Goal: Communication & Community: Answer question/provide support

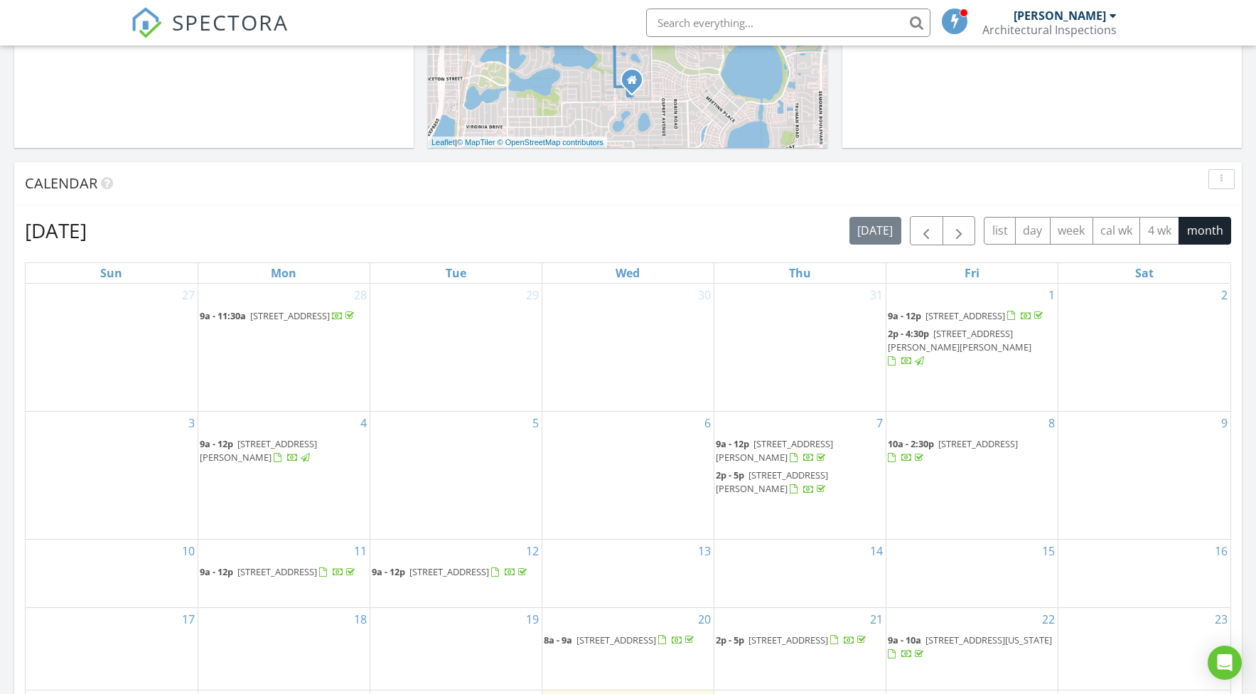
scroll to position [547, 0]
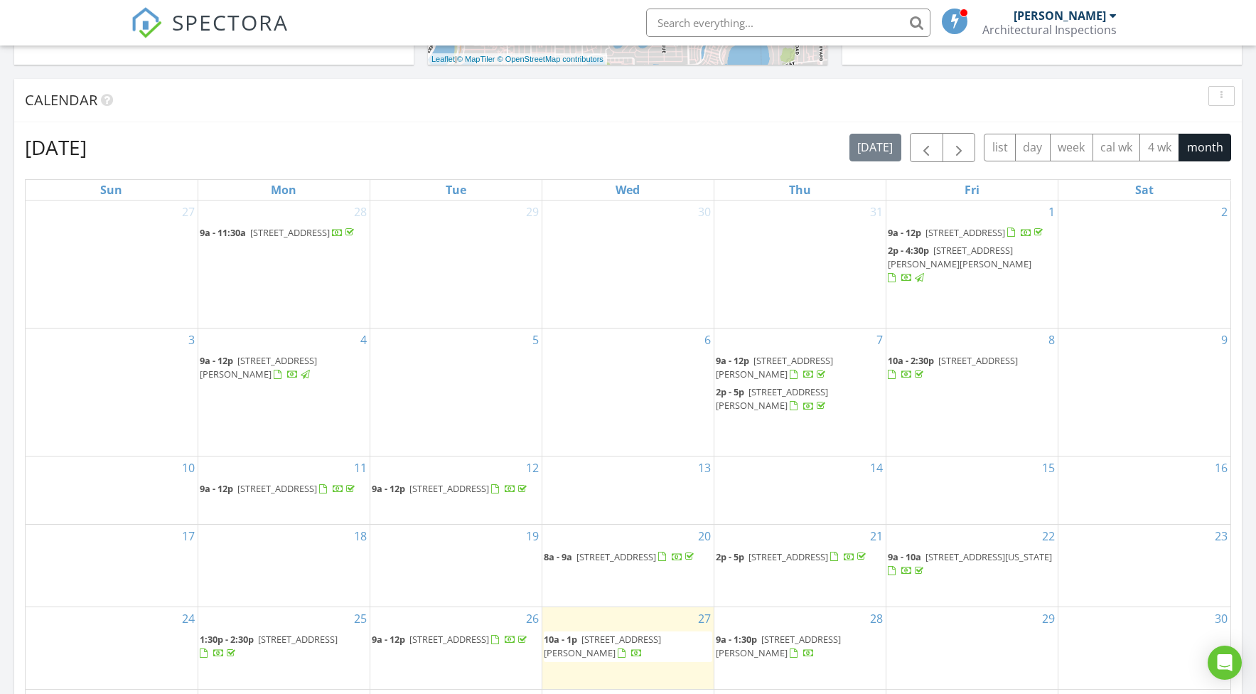
click at [955, 235] on span "[STREET_ADDRESS]" at bounding box center [965, 232] width 80 height 13
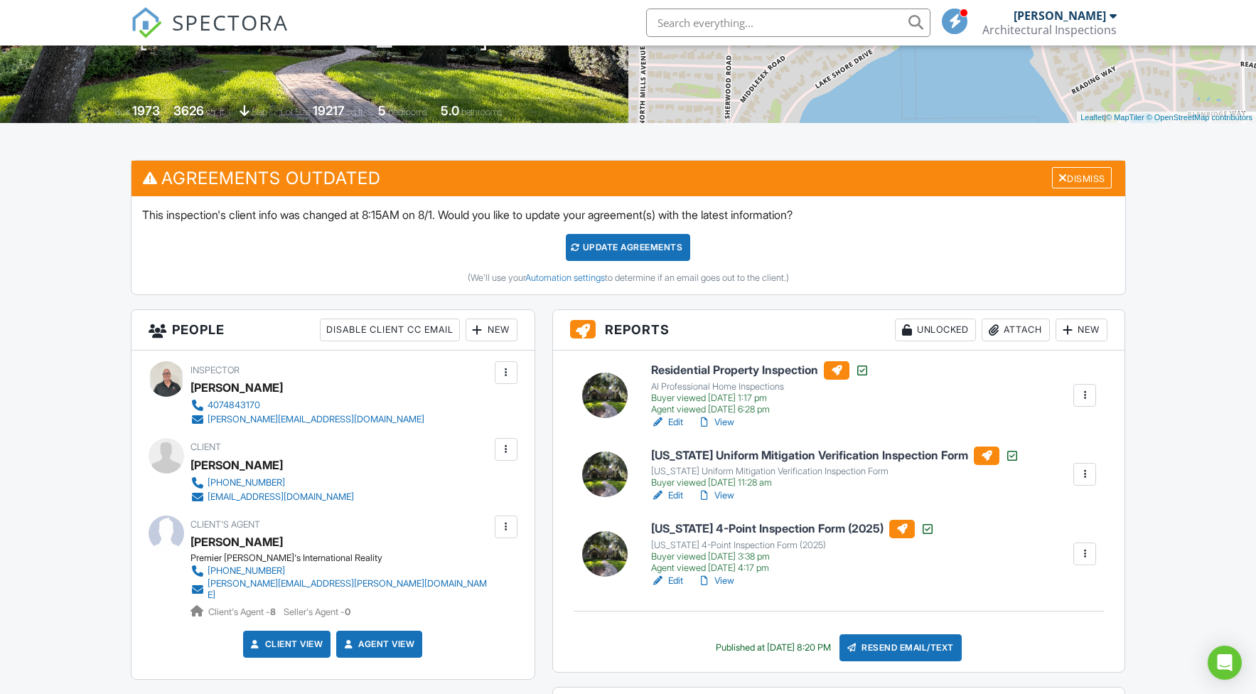
scroll to position [258, 0]
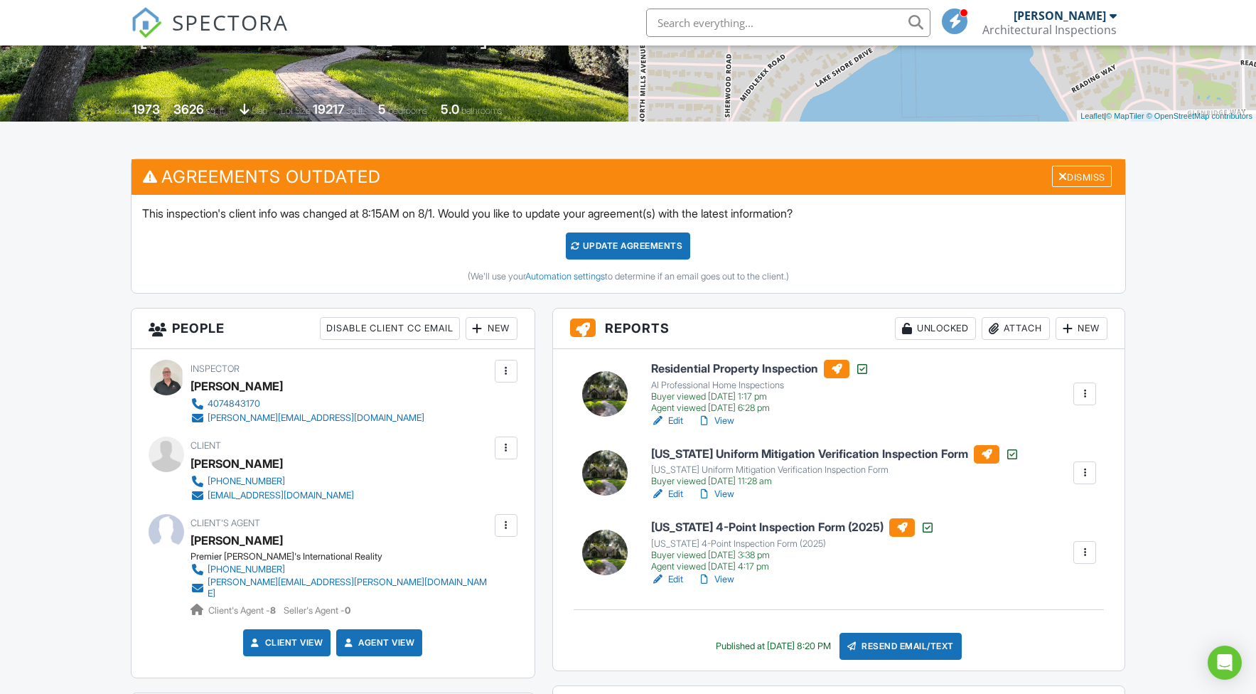
click at [727, 493] on link "View" at bounding box center [715, 494] width 37 height 14
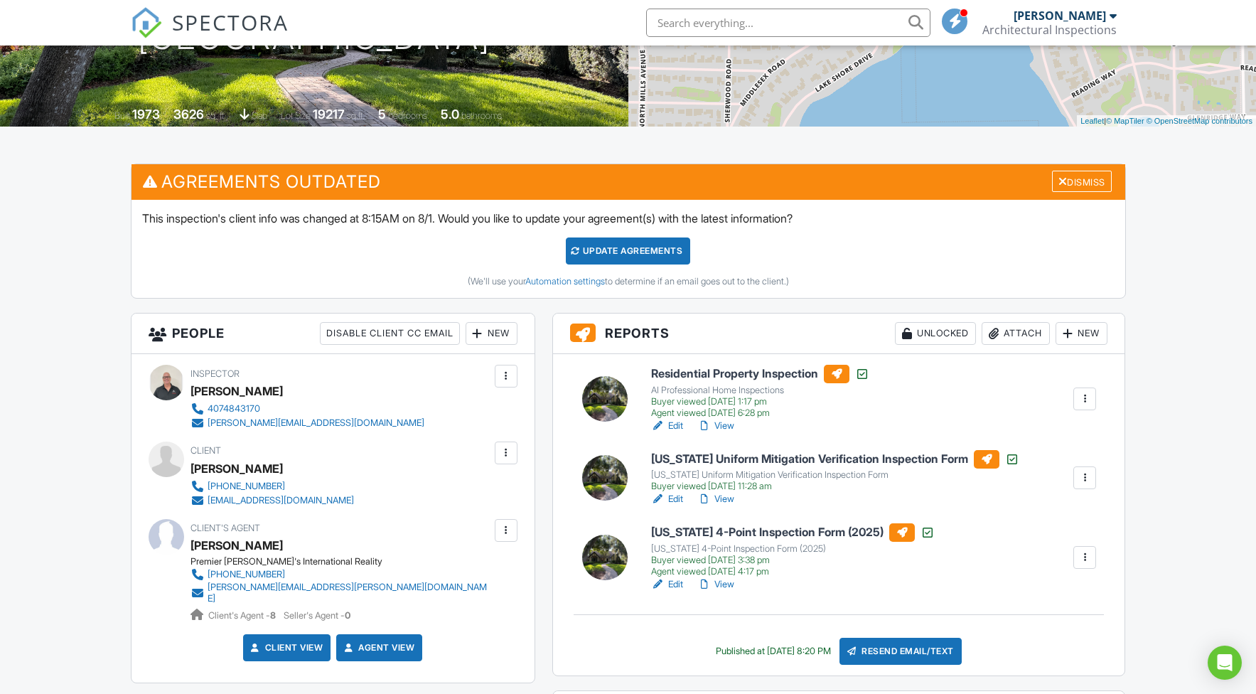
scroll to position [254, 0]
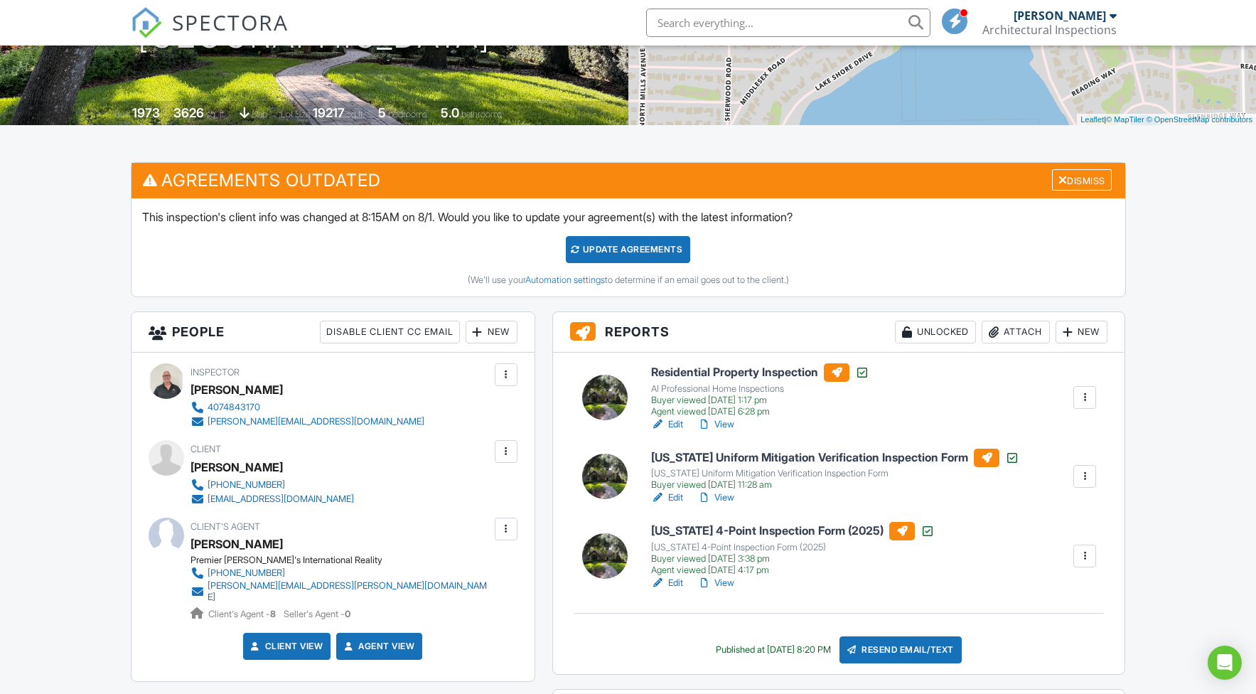
click at [677, 581] on link "Edit" at bounding box center [667, 583] width 32 height 14
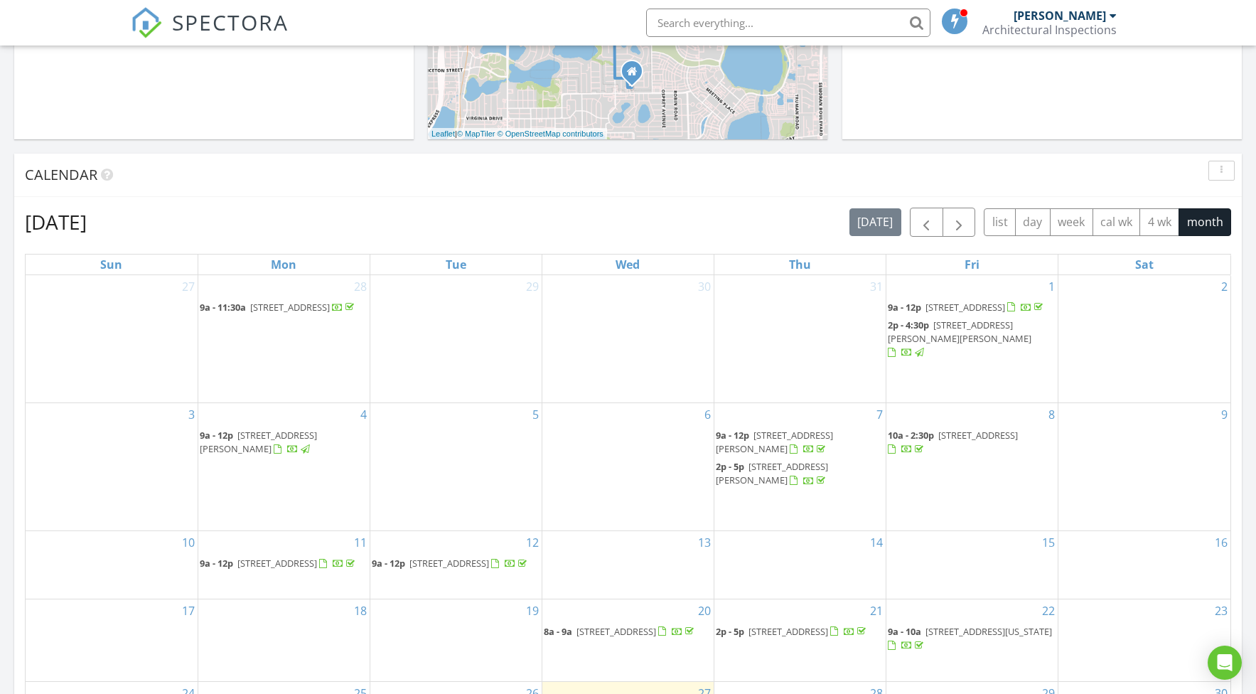
scroll to position [478, 0]
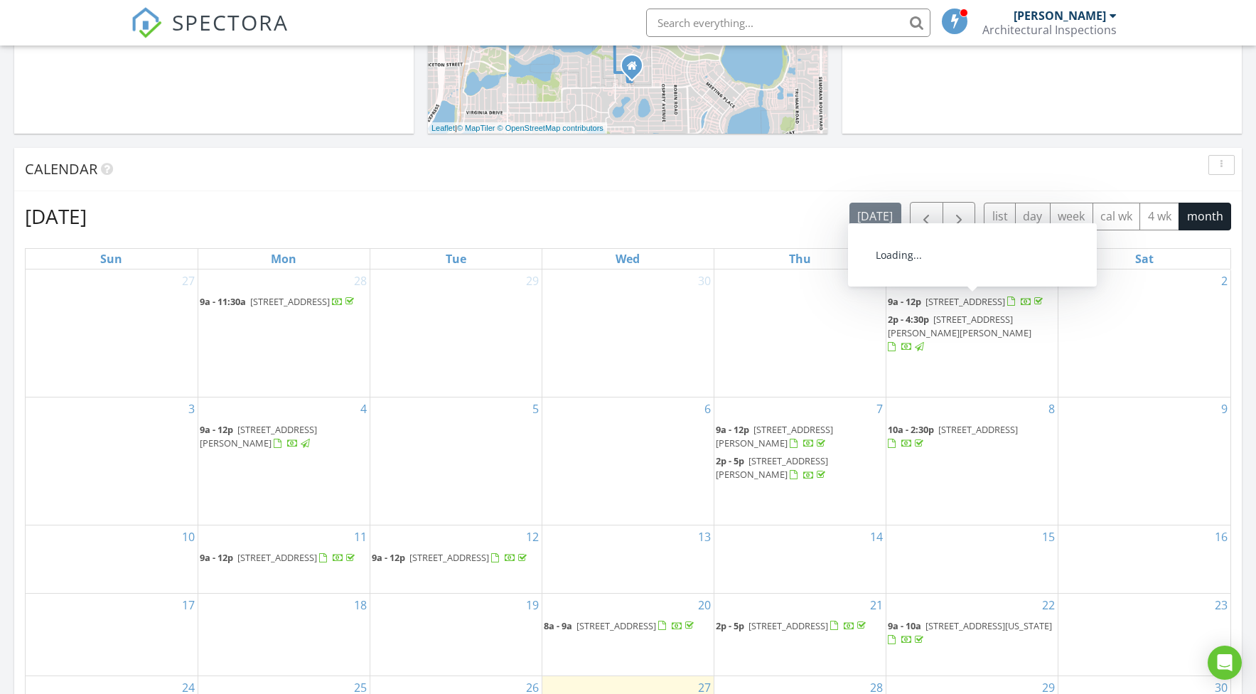
click at [957, 303] on span "1742 Barcelona Way, Winter Park 32789" at bounding box center [965, 301] width 80 height 13
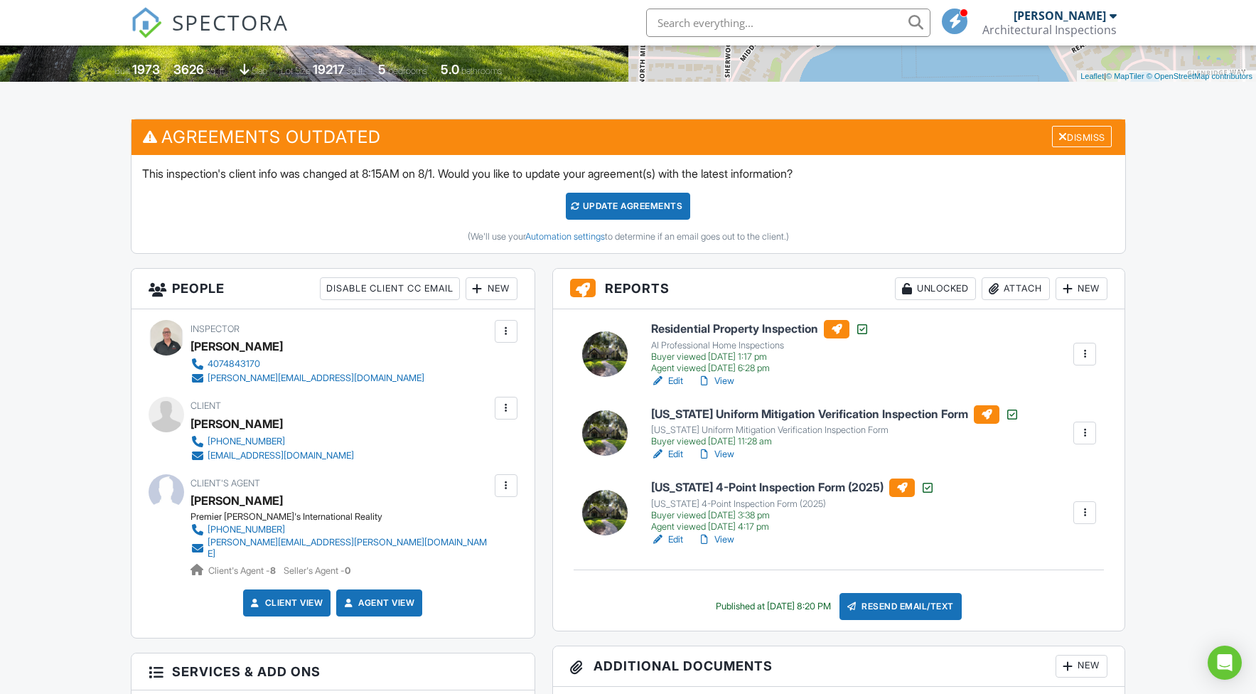
scroll to position [299, 0]
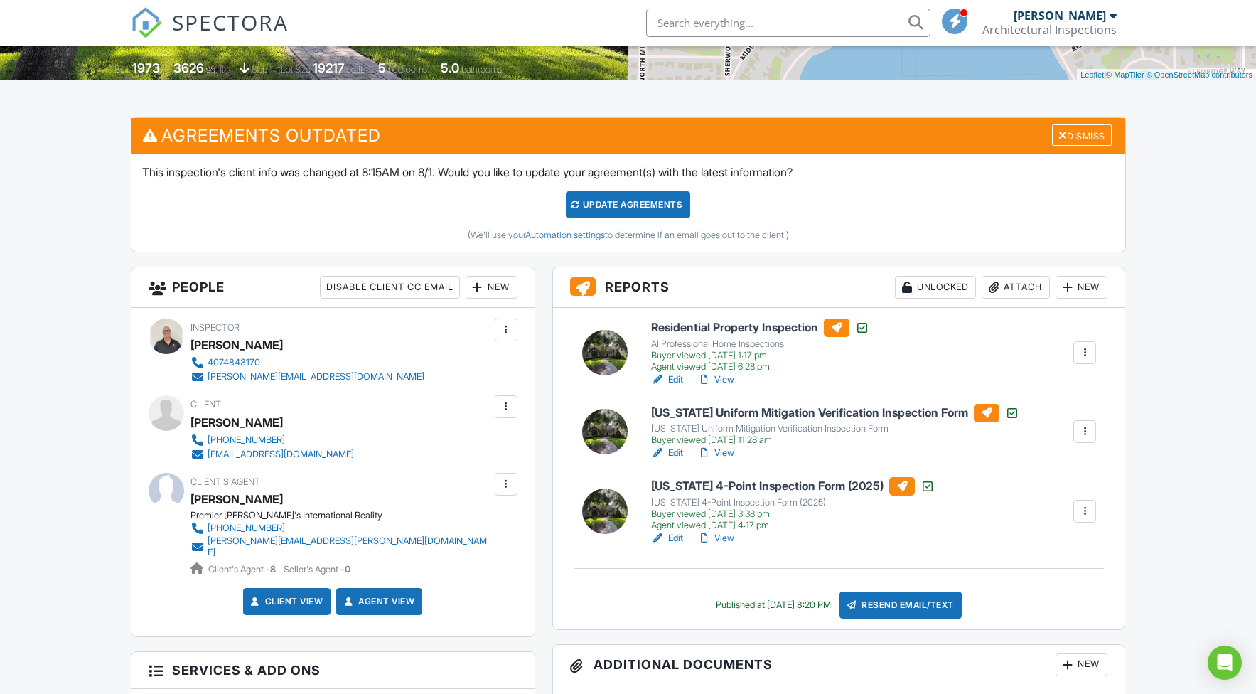
click at [719, 535] on link "View" at bounding box center [715, 538] width 37 height 14
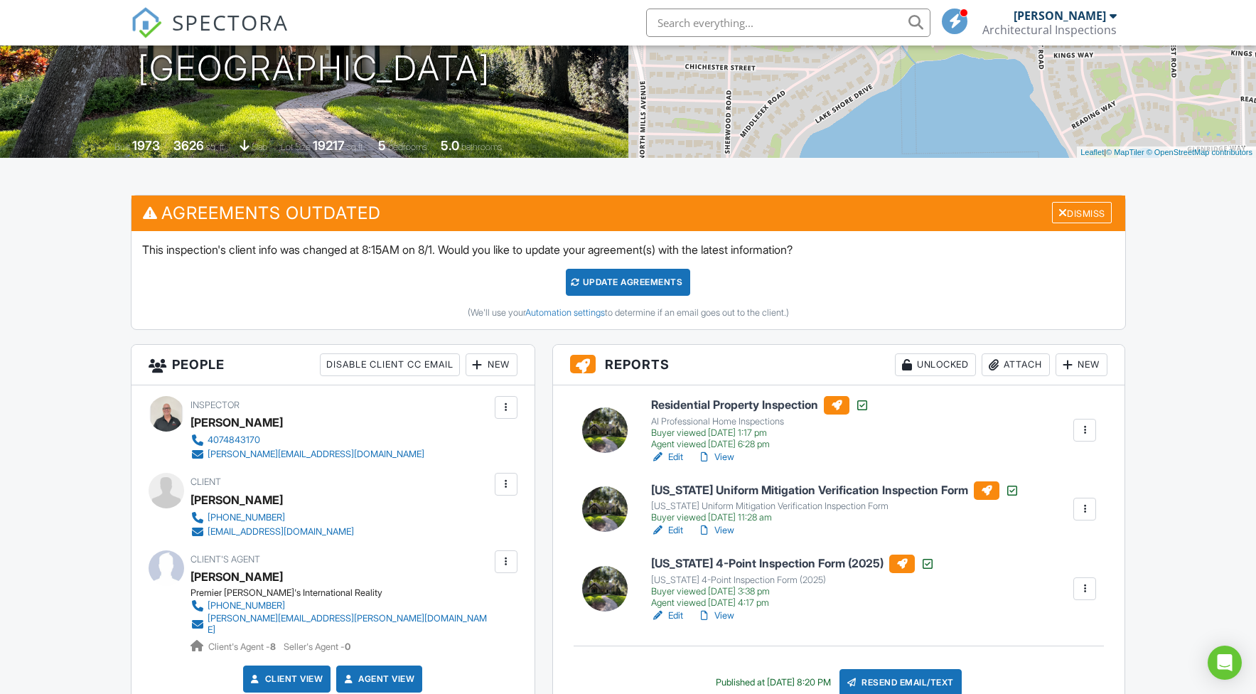
scroll to position [267, 0]
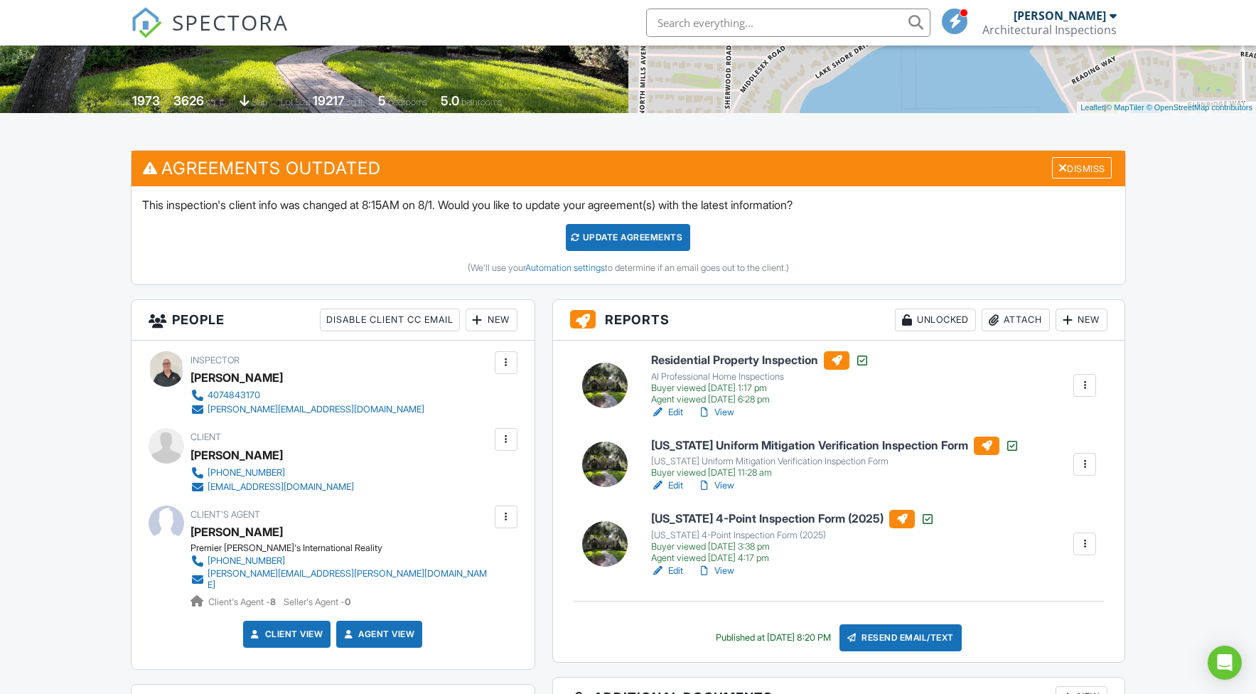
click at [880, 636] on div "Resend Email/Text" at bounding box center [900, 637] width 122 height 27
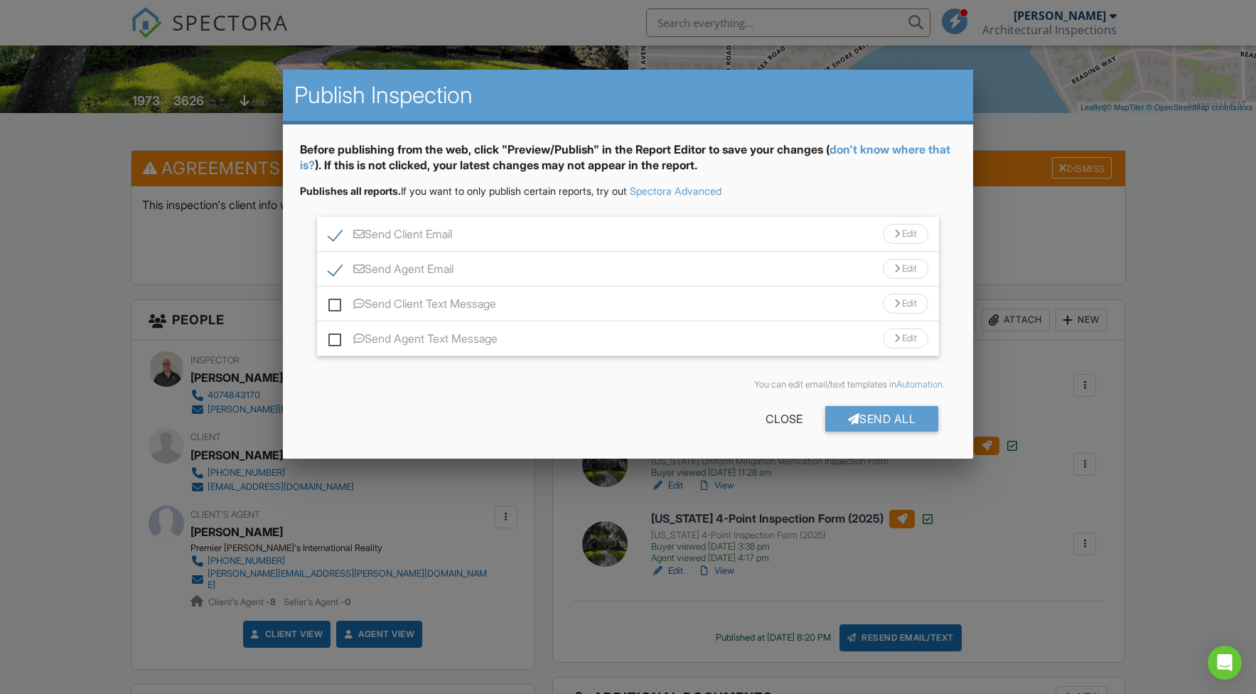
click at [334, 306] on label "Send Client Text Message" at bounding box center [412, 306] width 168 height 18
click at [334, 301] on input "Send Client Text Message" at bounding box center [332, 296] width 9 height 9
checkbox input "true"
click at [337, 339] on label "Send Agent Text Message" at bounding box center [412, 341] width 169 height 18
click at [337, 336] on input "Send Agent Text Message" at bounding box center [332, 331] width 9 height 9
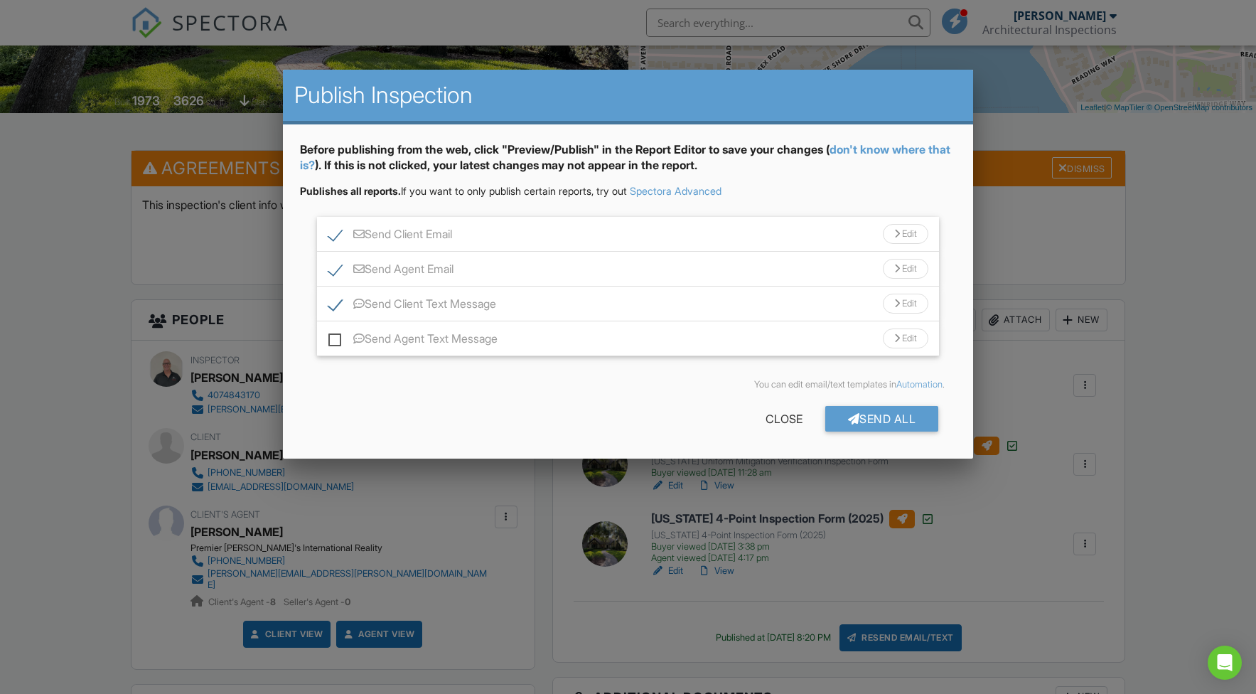
checkbox input "true"
click at [908, 419] on div "Send All" at bounding box center [882, 419] width 114 height 26
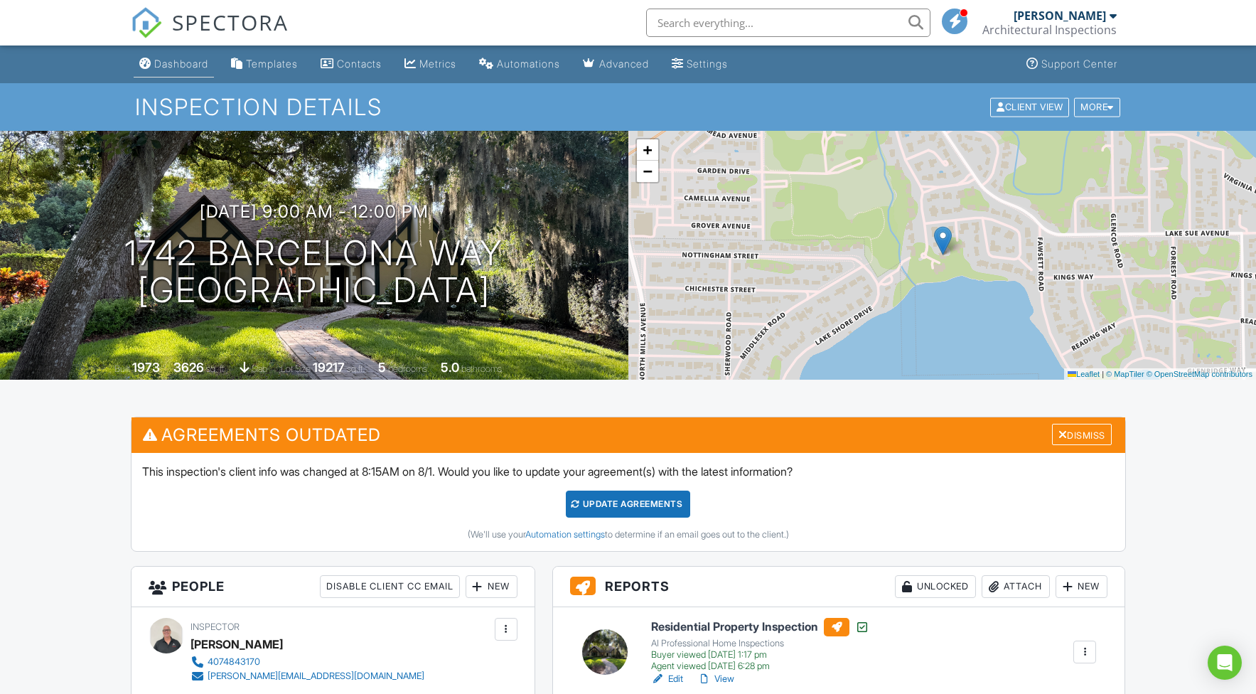
click at [193, 70] on link "Dashboard" at bounding box center [174, 64] width 80 height 26
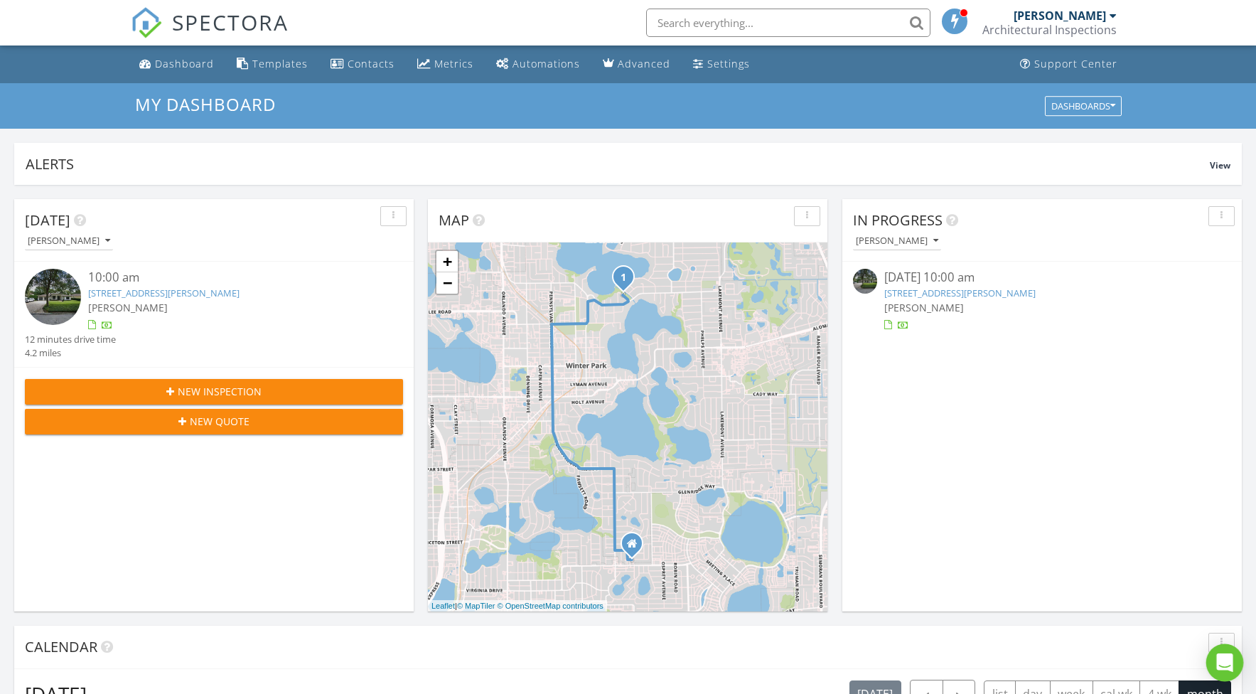
click at [1228, 662] on icon "Open Intercom Messenger" at bounding box center [1224, 662] width 16 height 18
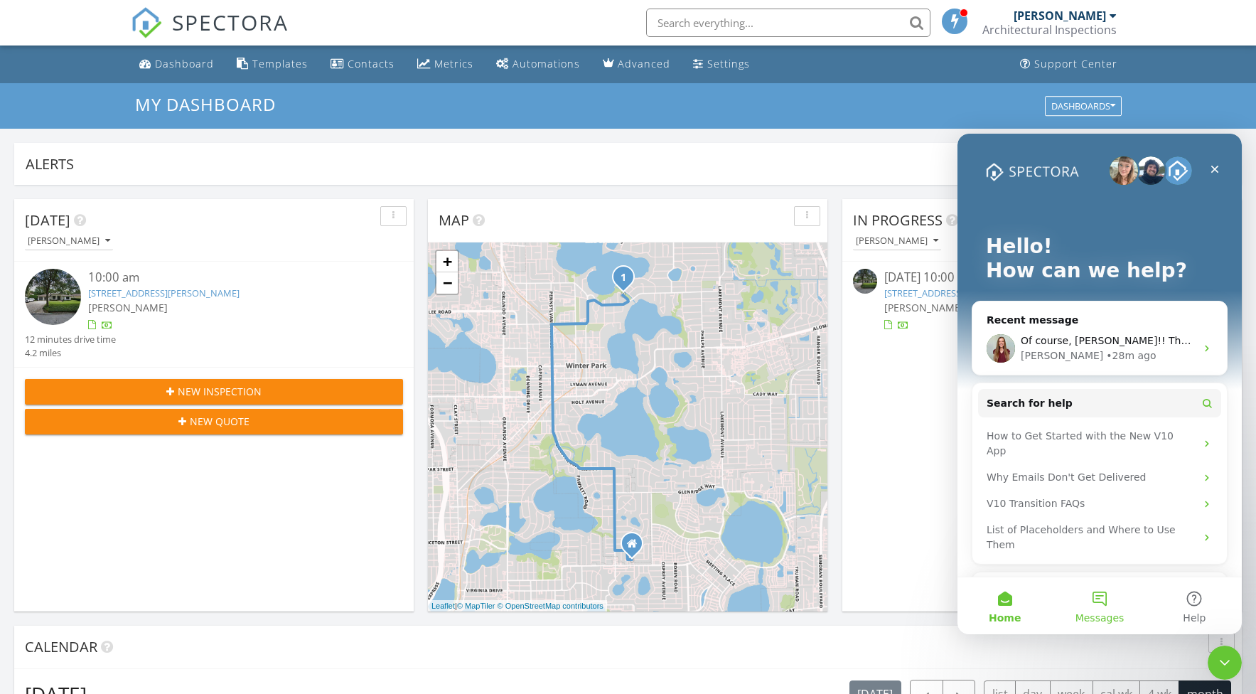
click at [1090, 597] on button "Messages" at bounding box center [1099, 605] width 95 height 57
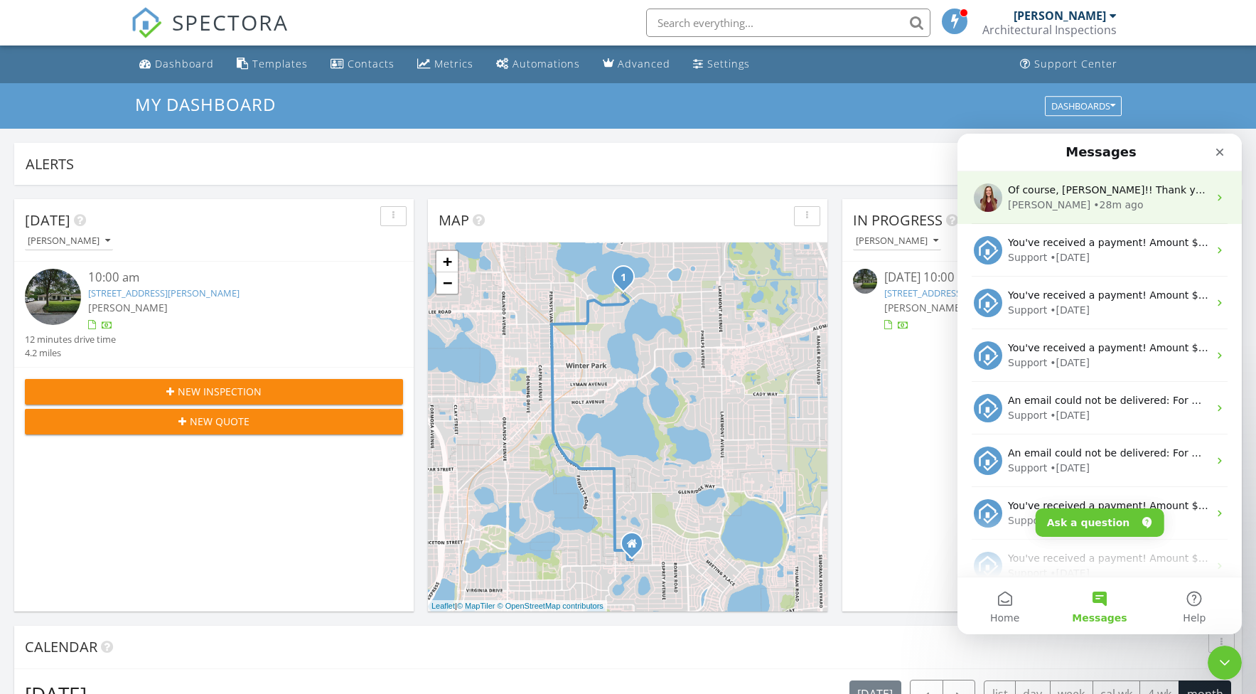
click at [1088, 204] on div "[PERSON_NAME] • 28m ago" at bounding box center [1108, 205] width 200 height 15
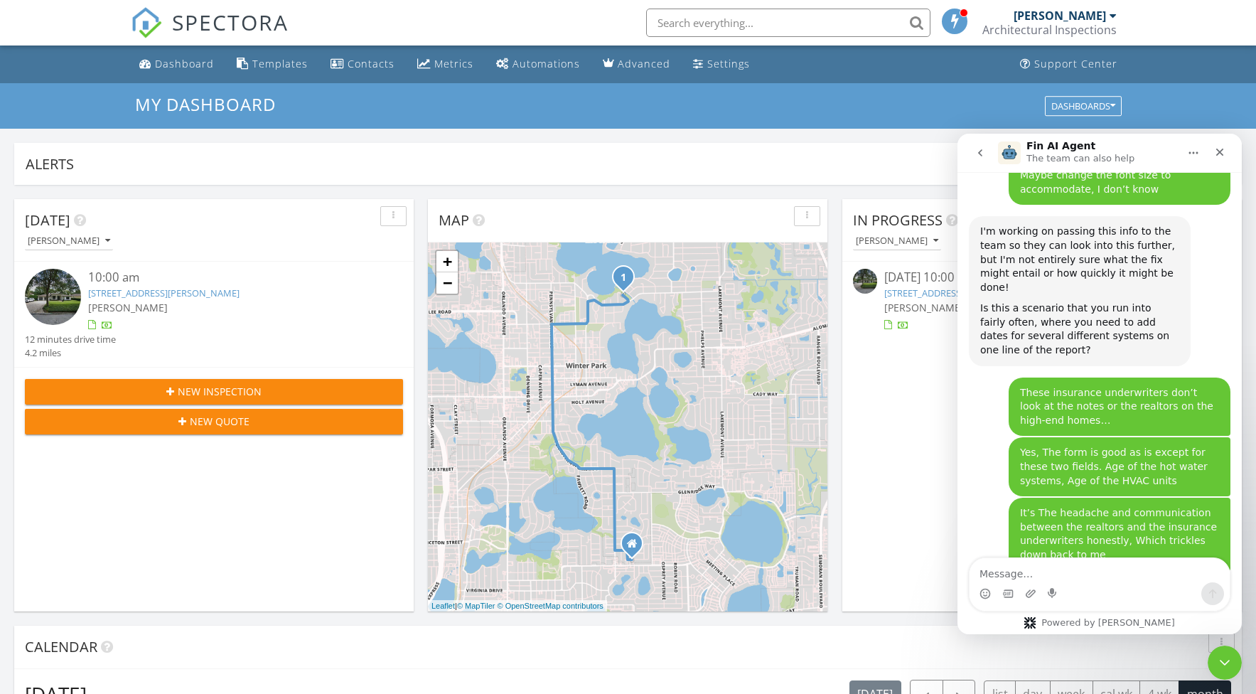
scroll to position [6753, 0]
type textarea "Y"
type textarea "I DIN"
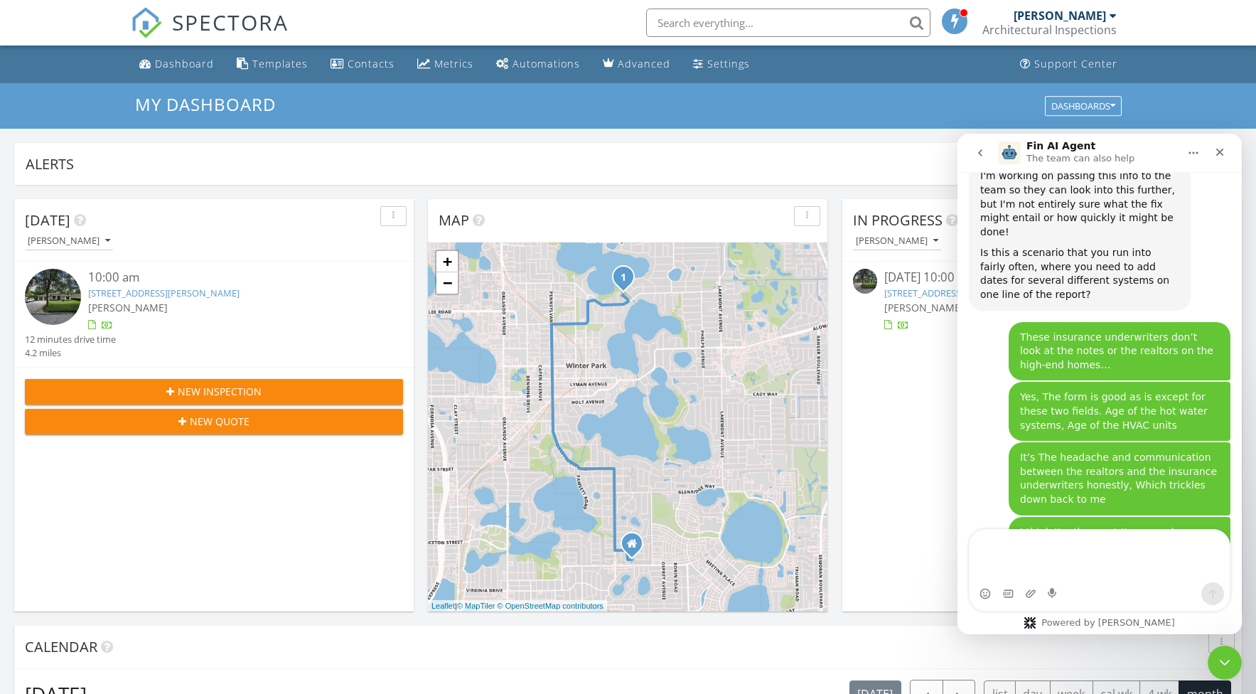
scroll to position [6824, 0]
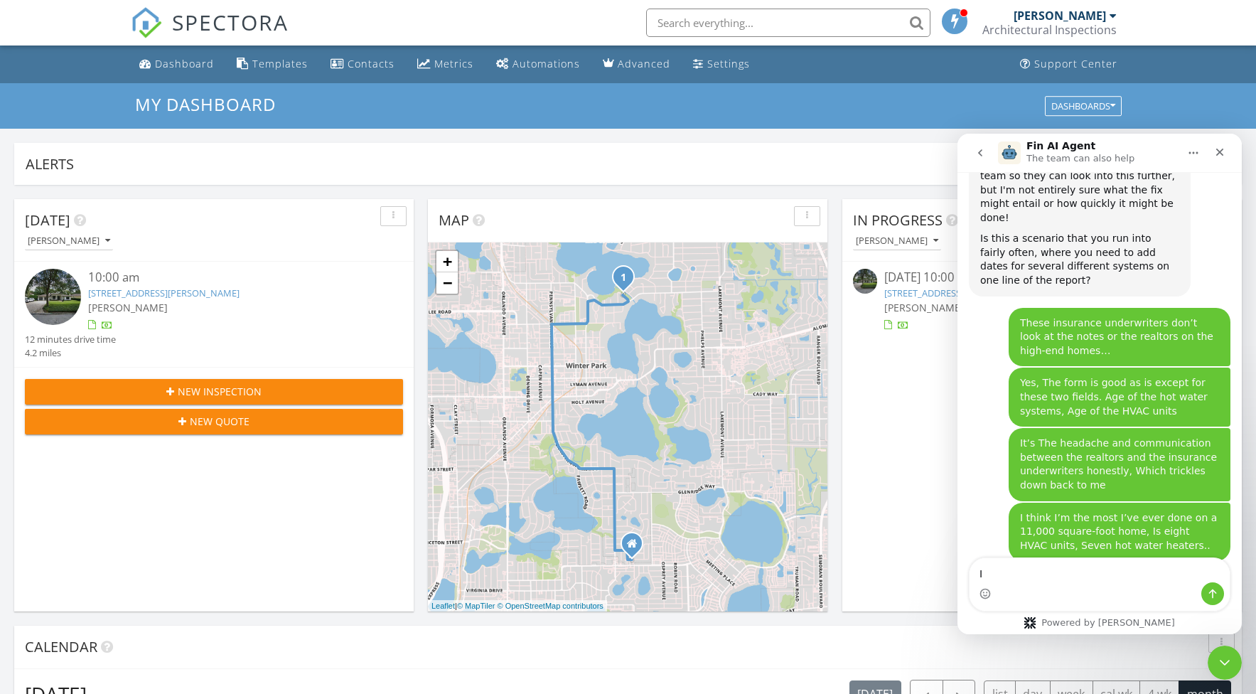
type textarea "I"
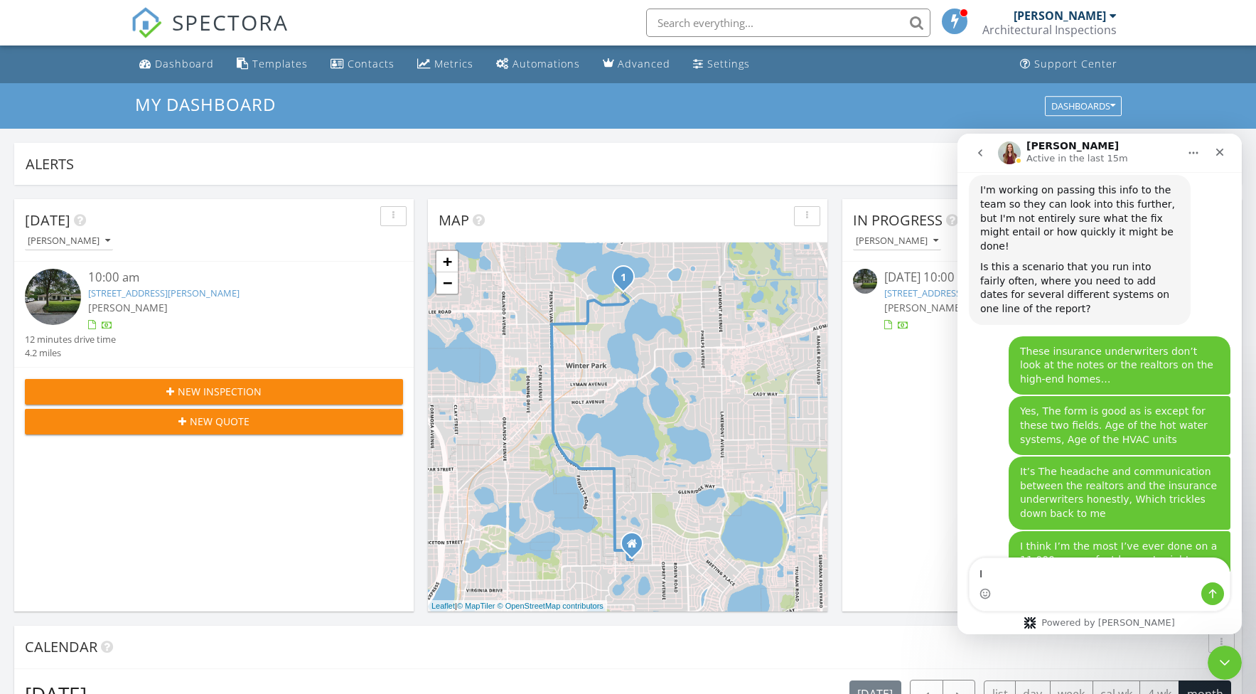
type textarea "I"
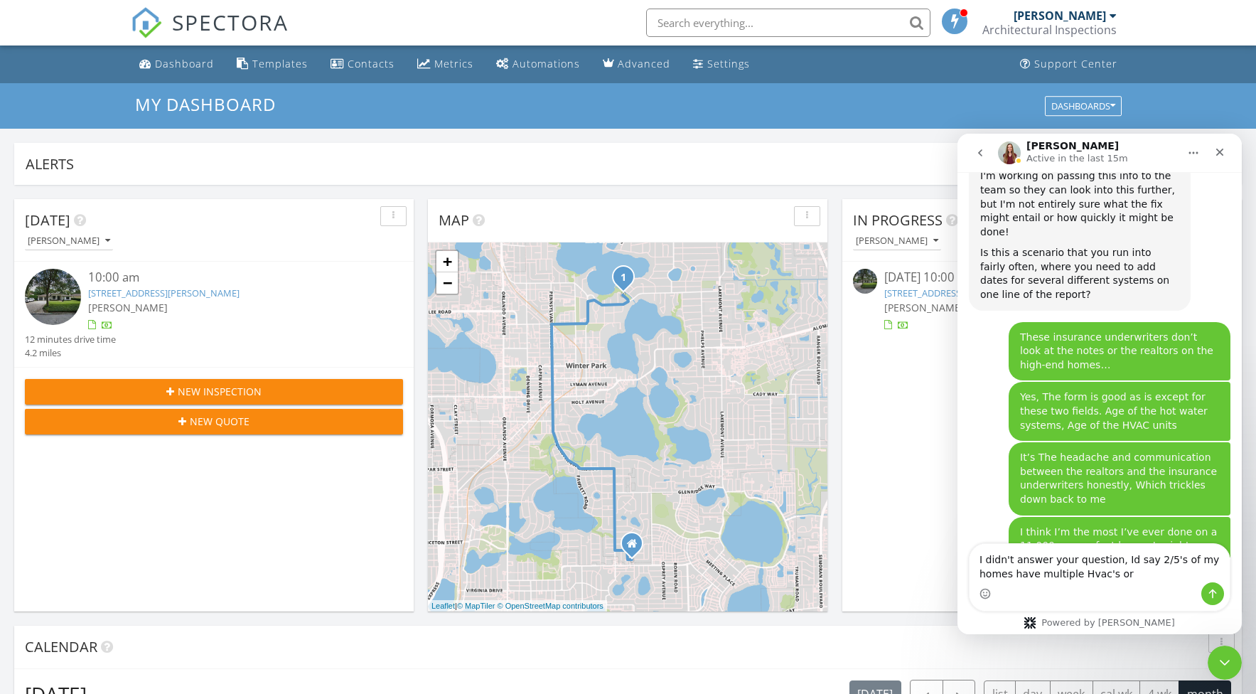
click at [1151, 561] on textarea "I didn't answer your question, Id say 2/5's of my homes have multiple Hvac's or" at bounding box center [1100, 563] width 260 height 38
click at [1145, 576] on textarea "I didn't answer your question, Id say 3/5's of my homes have multiple Hvac's or" at bounding box center [1100, 563] width 260 height 38
click at [1130, 574] on textarea "I didn't answer your question, Id say 3/5's of my homes have multiple Hvac's or…" at bounding box center [1100, 563] width 260 height 38
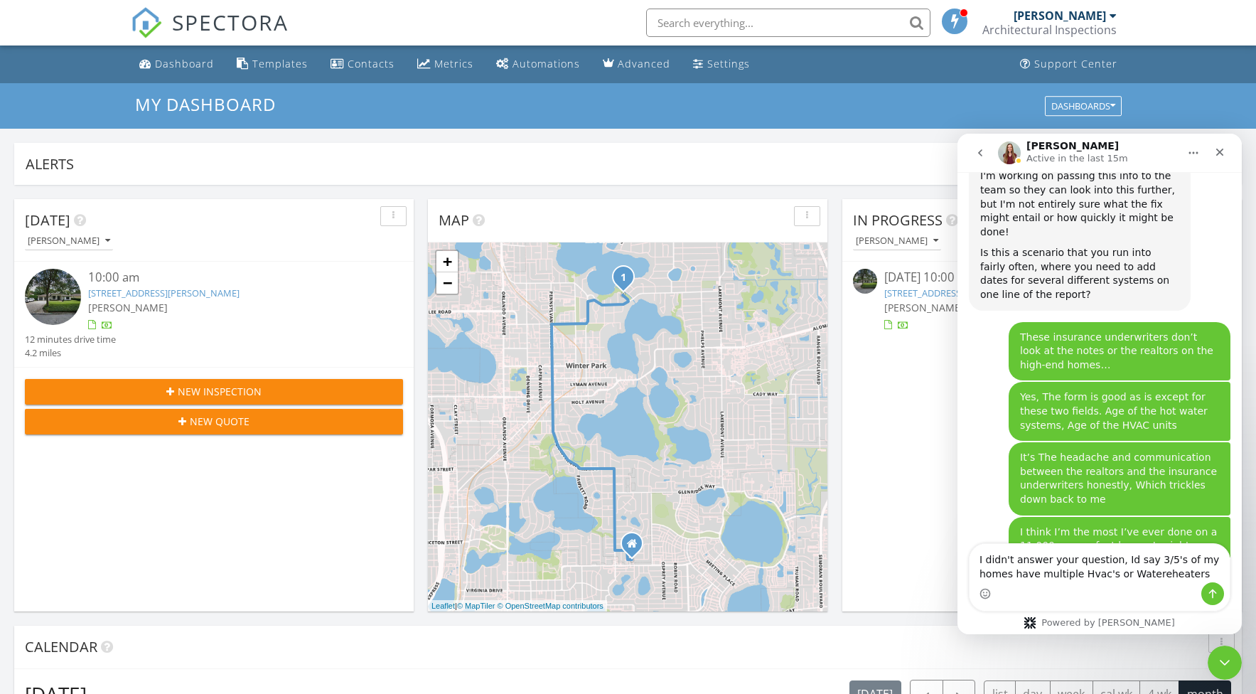
scroll to position [0, 0]
click at [1202, 575] on textarea "I didn't answer your question, Id say 3/5's of my homes have multiple Hvac's or…" at bounding box center [1100, 563] width 260 height 38
click at [1147, 576] on textarea "I didn't answer your question, Id say 3/5's of my homes have multiple Hvac's or…" at bounding box center [1100, 563] width 260 height 38
click at [1156, 574] on textarea "I didn't answer your question, Id say 3/5's of my homes have multiple Hvac's or…" at bounding box center [1100, 563] width 260 height 38
click at [1201, 574] on textarea "I didn't answer your question, Id say 3/5's of my homes have multiple Hvac's or…" at bounding box center [1100, 563] width 260 height 38
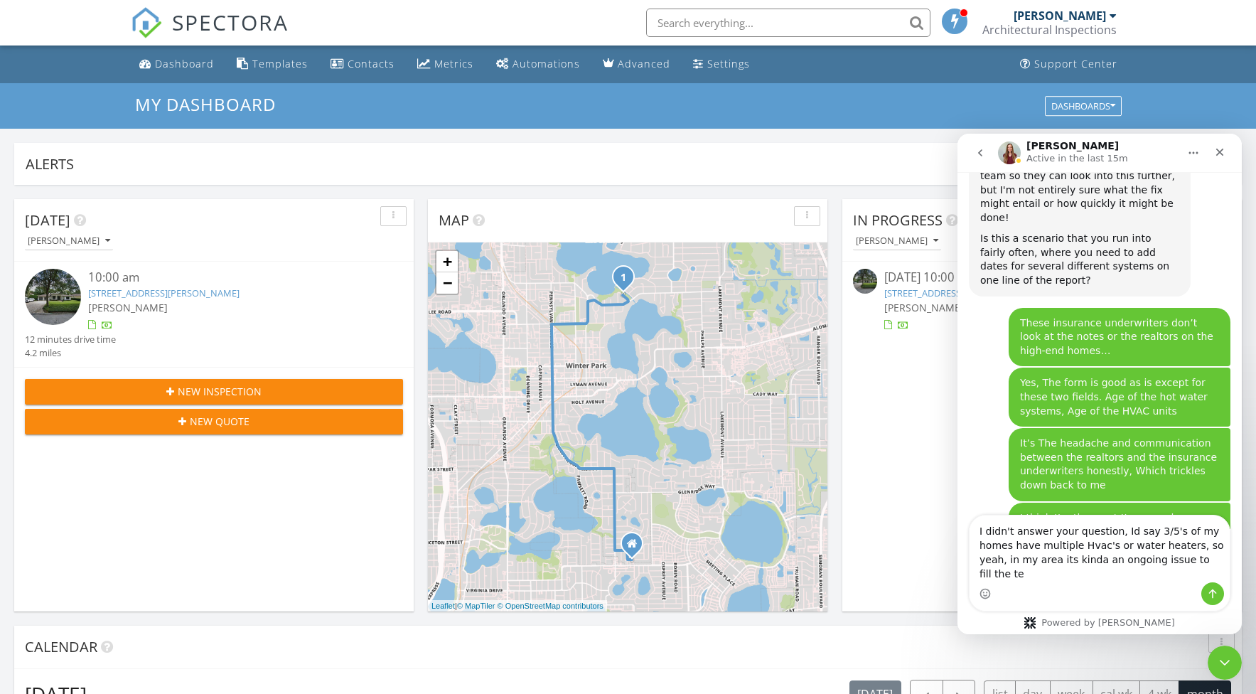
scroll to position [6838, 0]
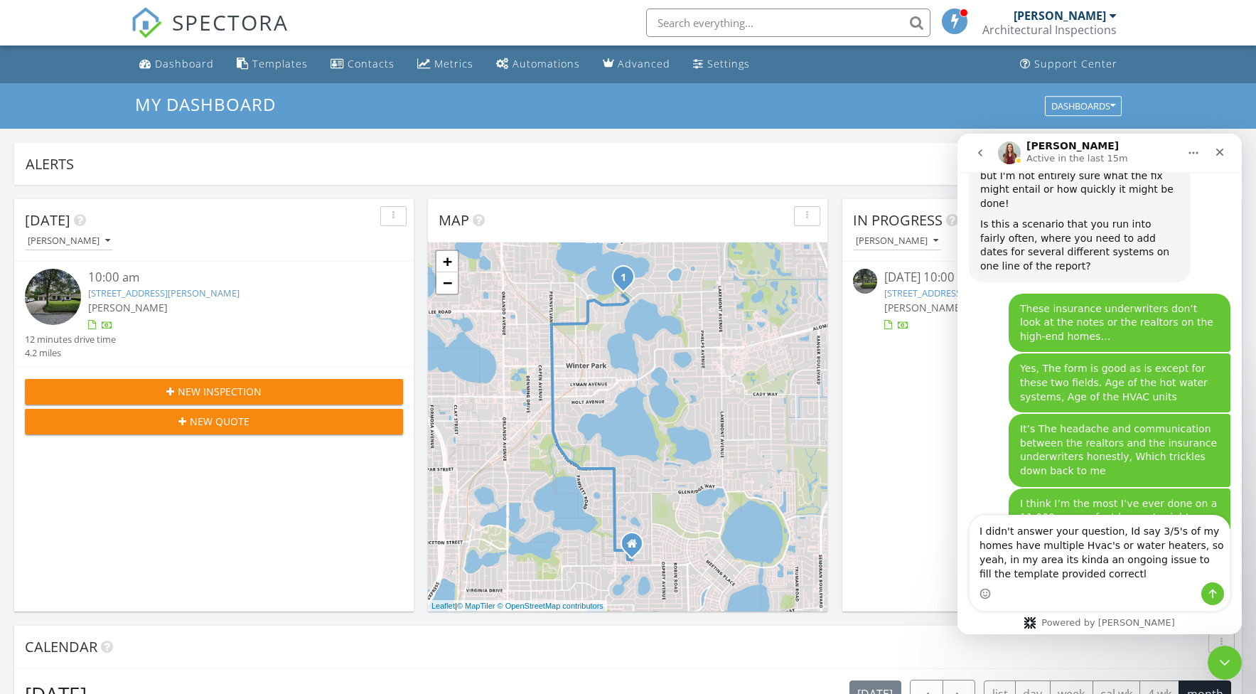
type textarea "I didn't answer your question, Id say 3/5's of my homes have multiple Hvac's or…"
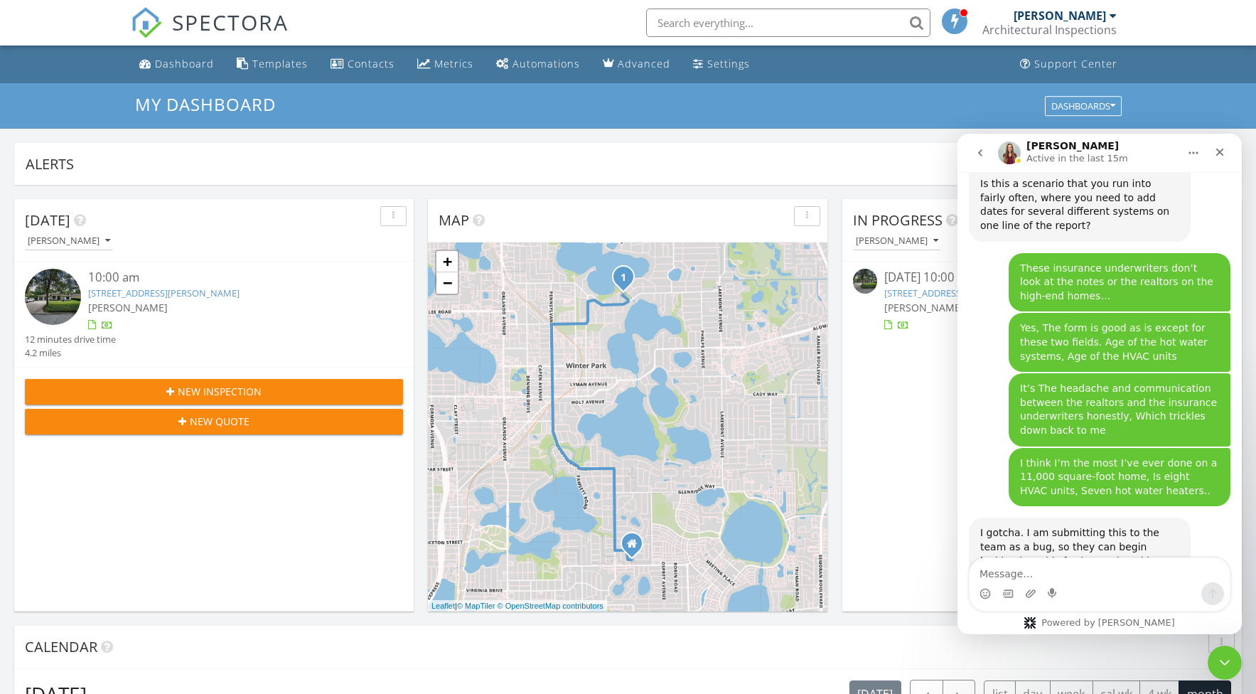
scroll to position [6881, 0]
type textarea "p"
click at [1024, 576] on textarea "I dont cire if they fix it for everyone" at bounding box center [1100, 570] width 260 height 24
click at [1145, 577] on textarea "I dont care if they fix it for everyone" at bounding box center [1100, 570] width 260 height 24
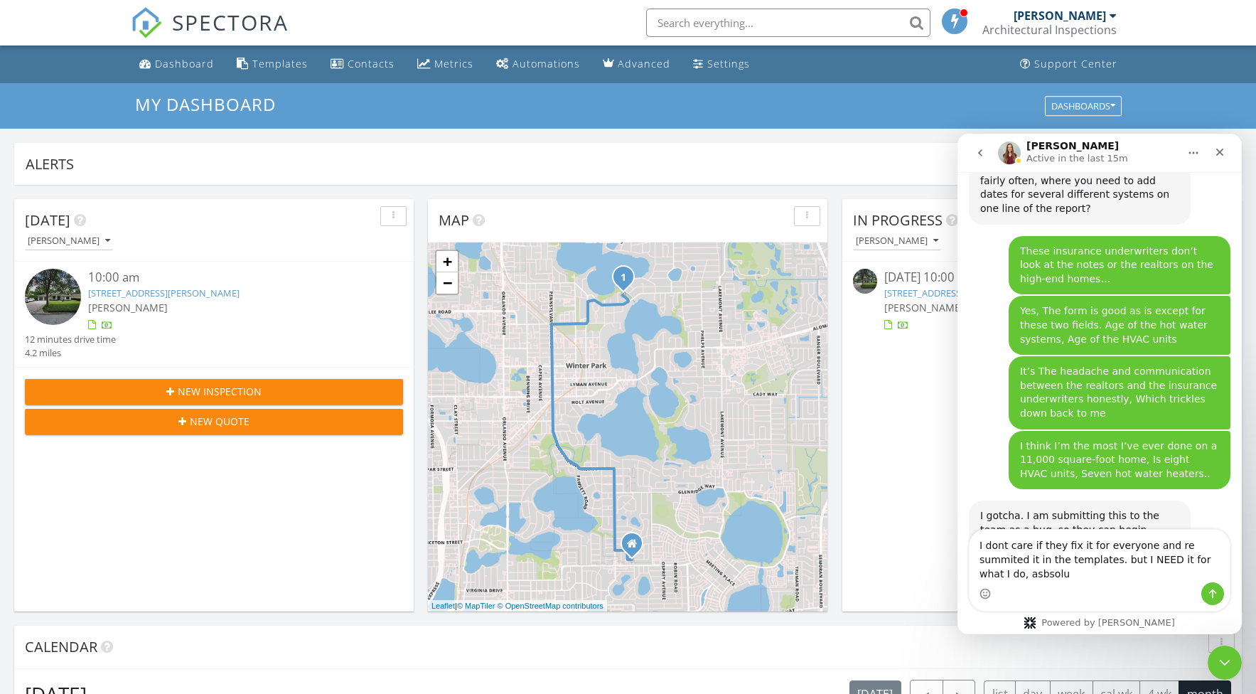
scroll to position [6910, 0]
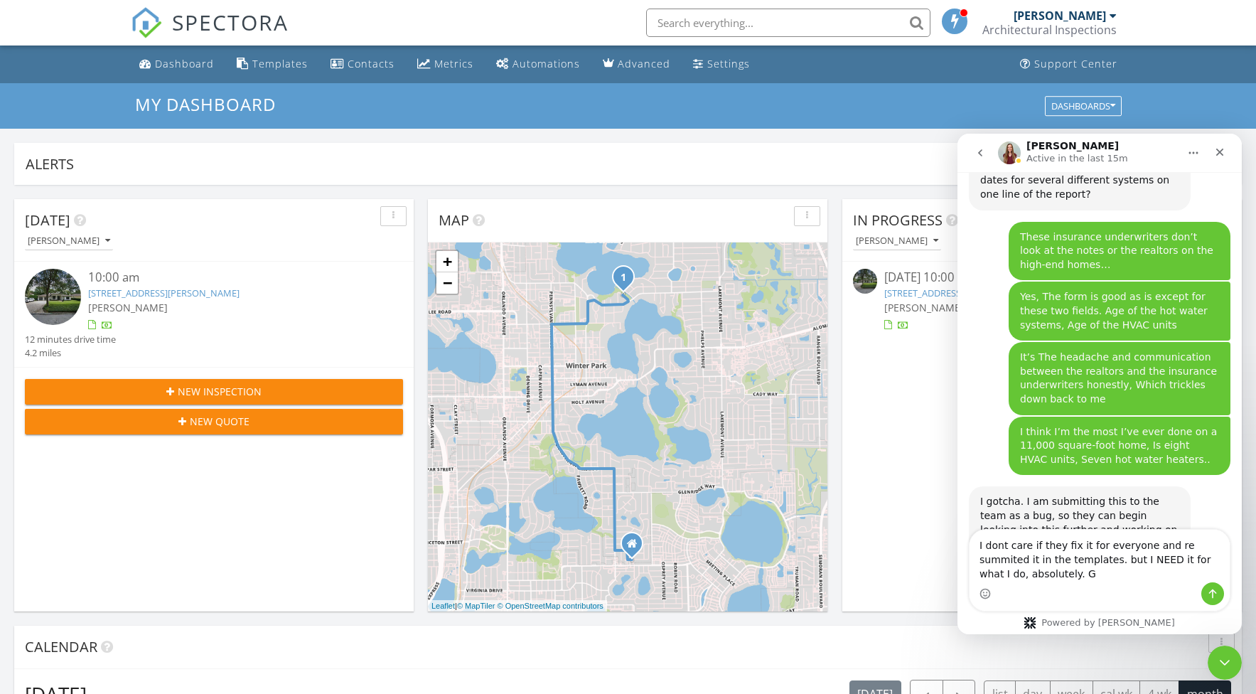
type textarea "I dont care if they fix it for everyone and re summited it in the templates. bu…"
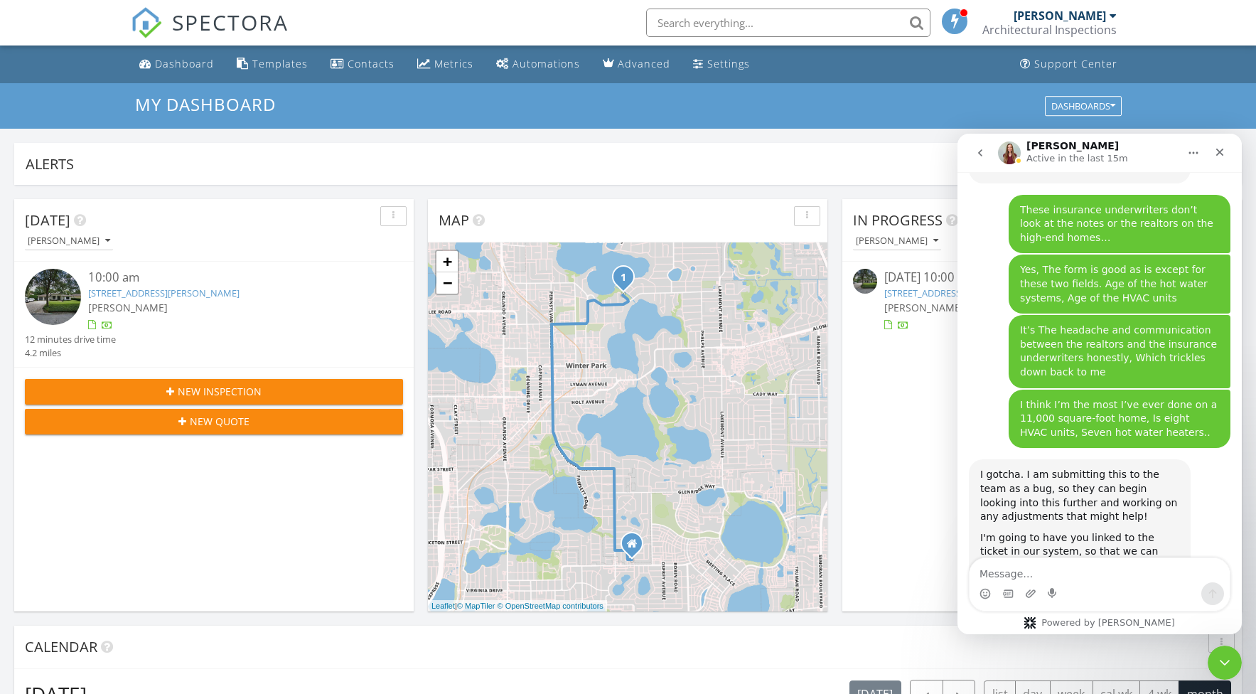
scroll to position [6940, 0]
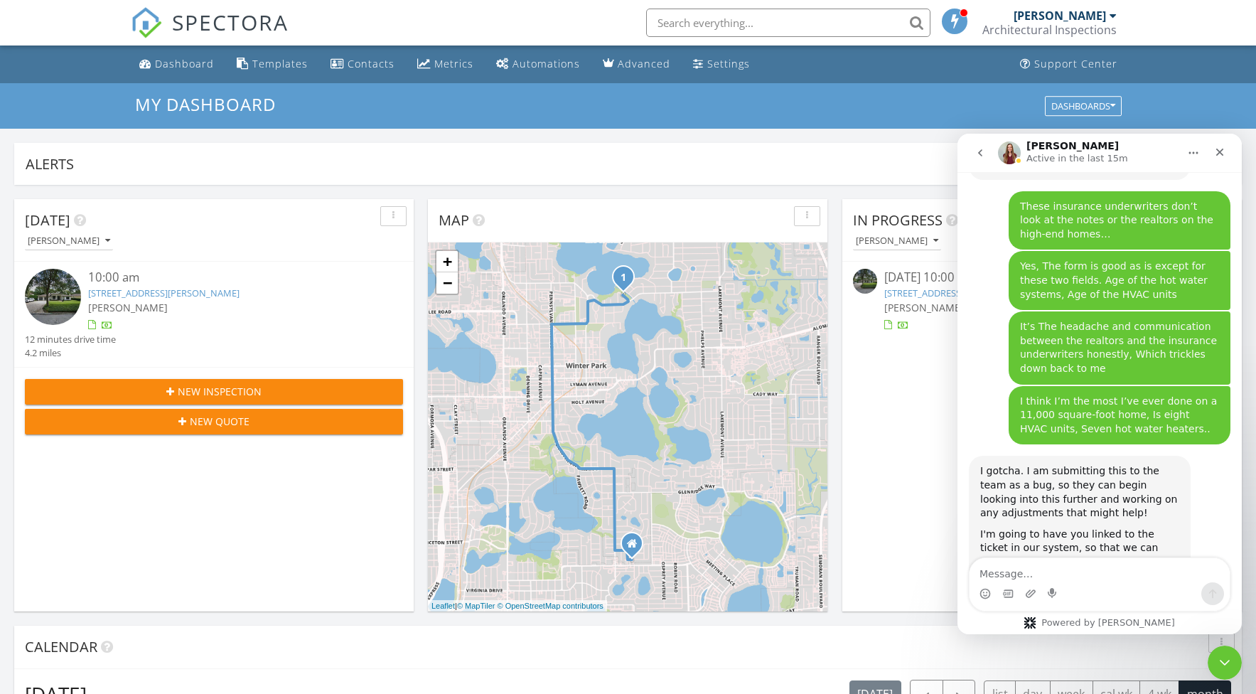
type textarea "3"
type textarea "M"
type textarea "t"
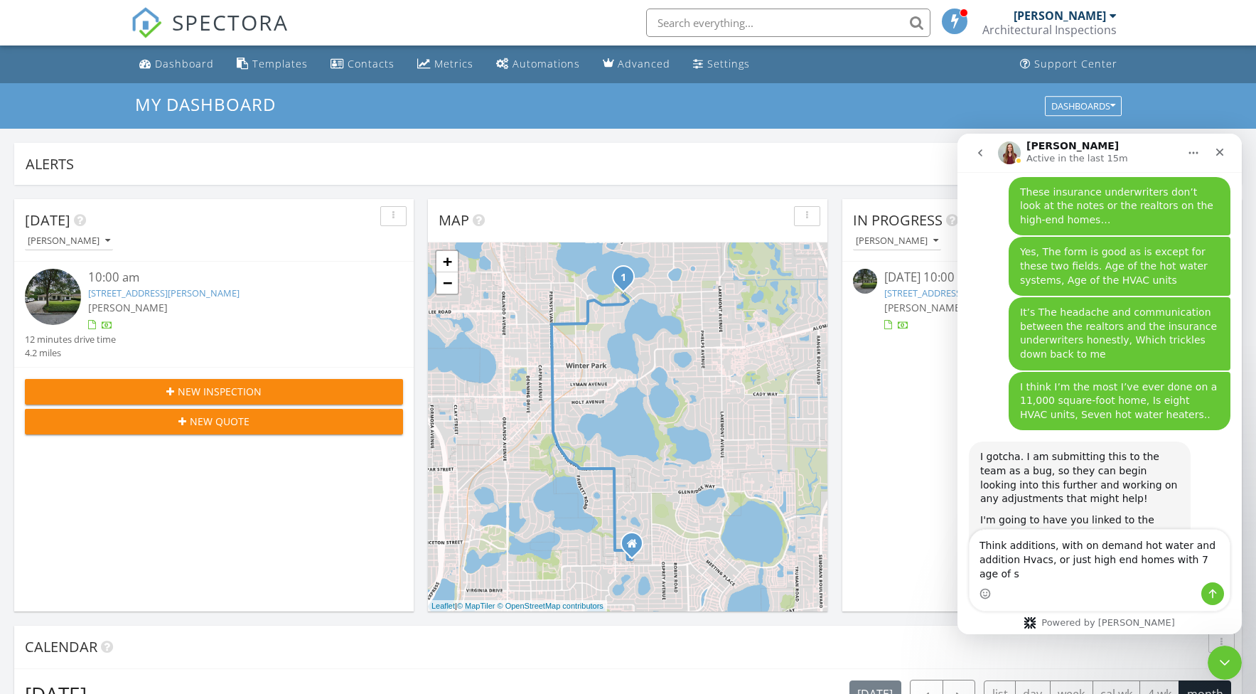
scroll to position [6969, 0]
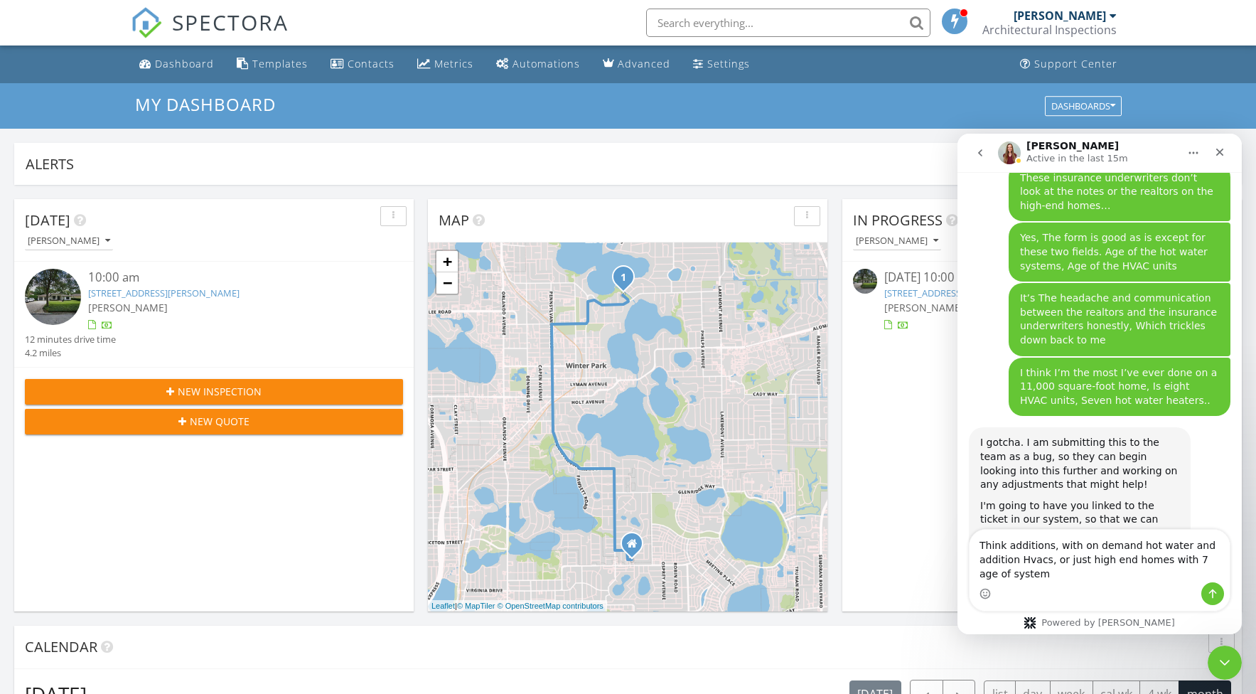
type textarea "Think additions, with on demand hot water and addition Hvacs, or just high end …"
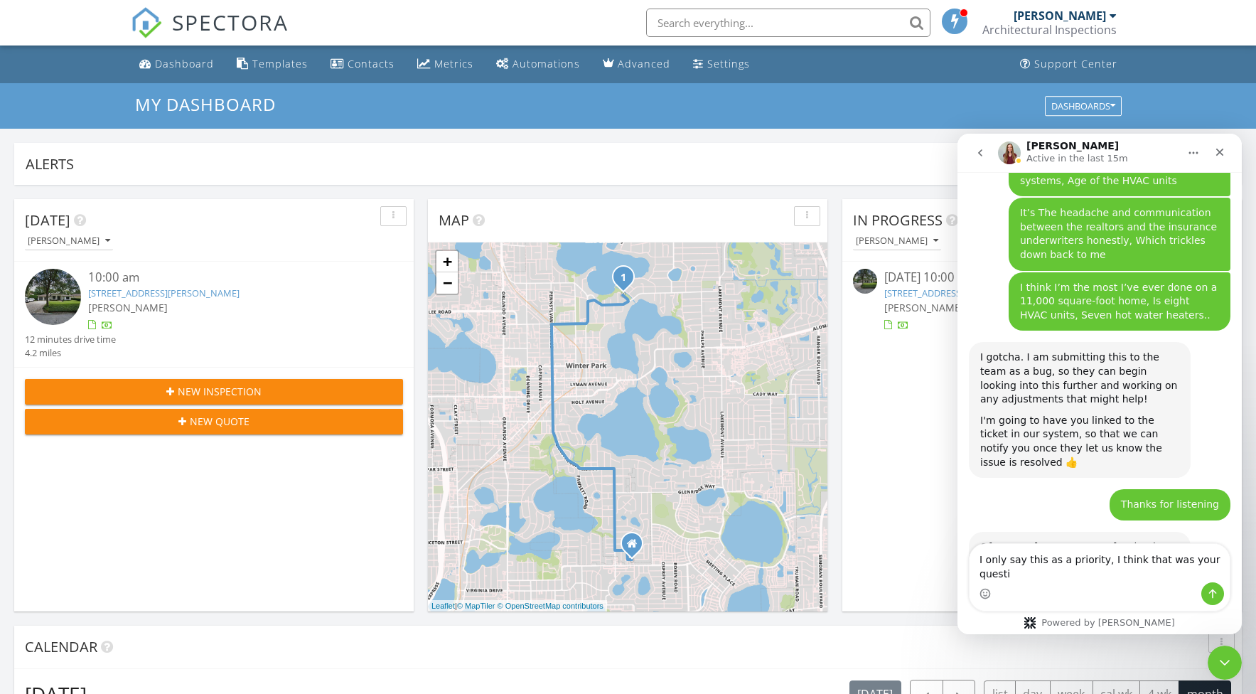
scroll to position [7068, 0]
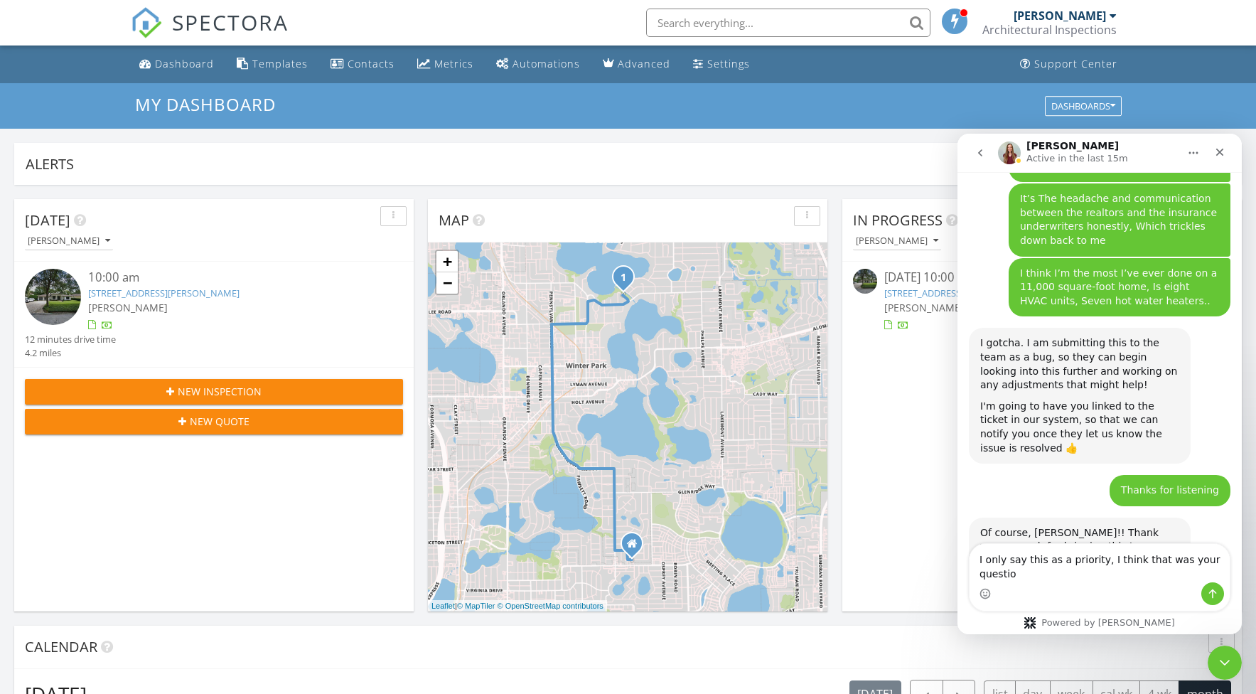
type textarea "I only say this as a priority, I think that was your question"
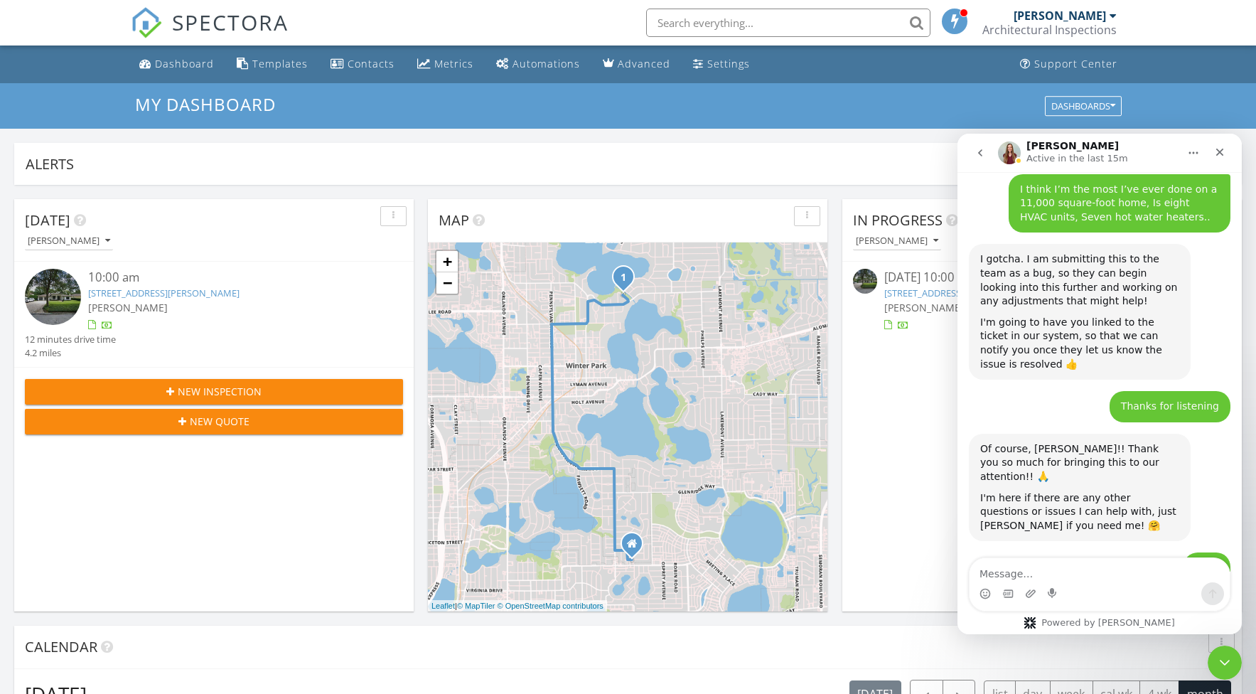
scroll to position [7161, 0]
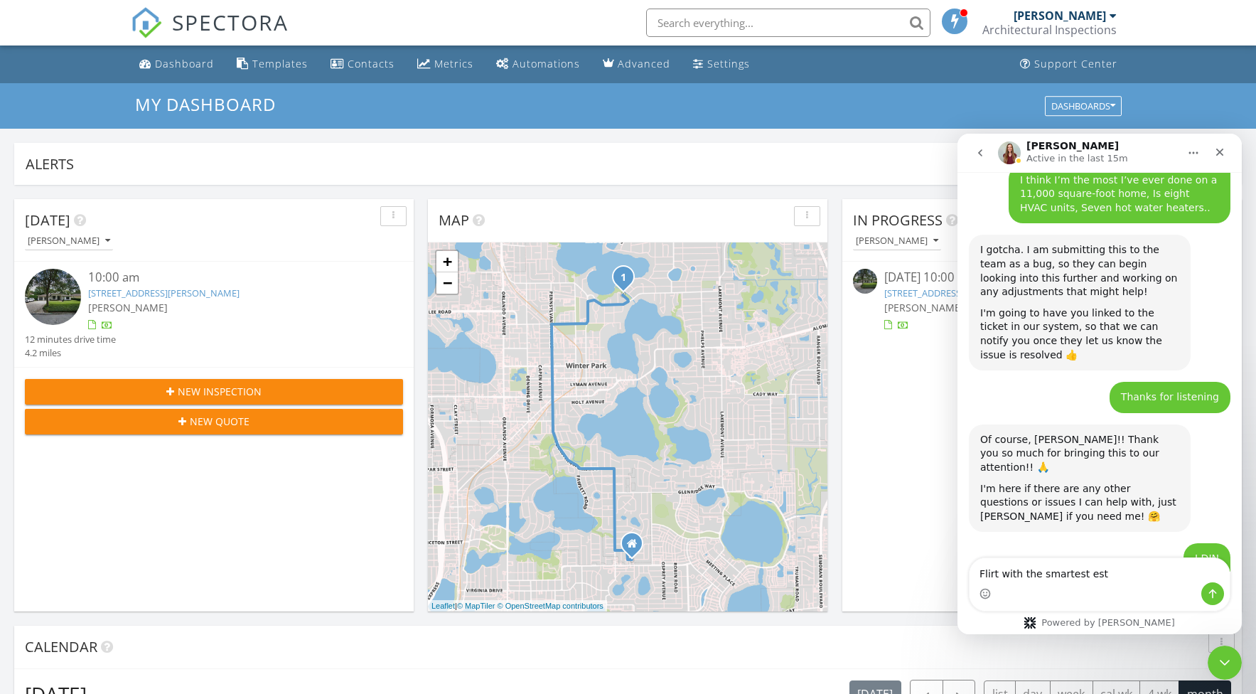
type textarea "Flirt with the smartest est g"
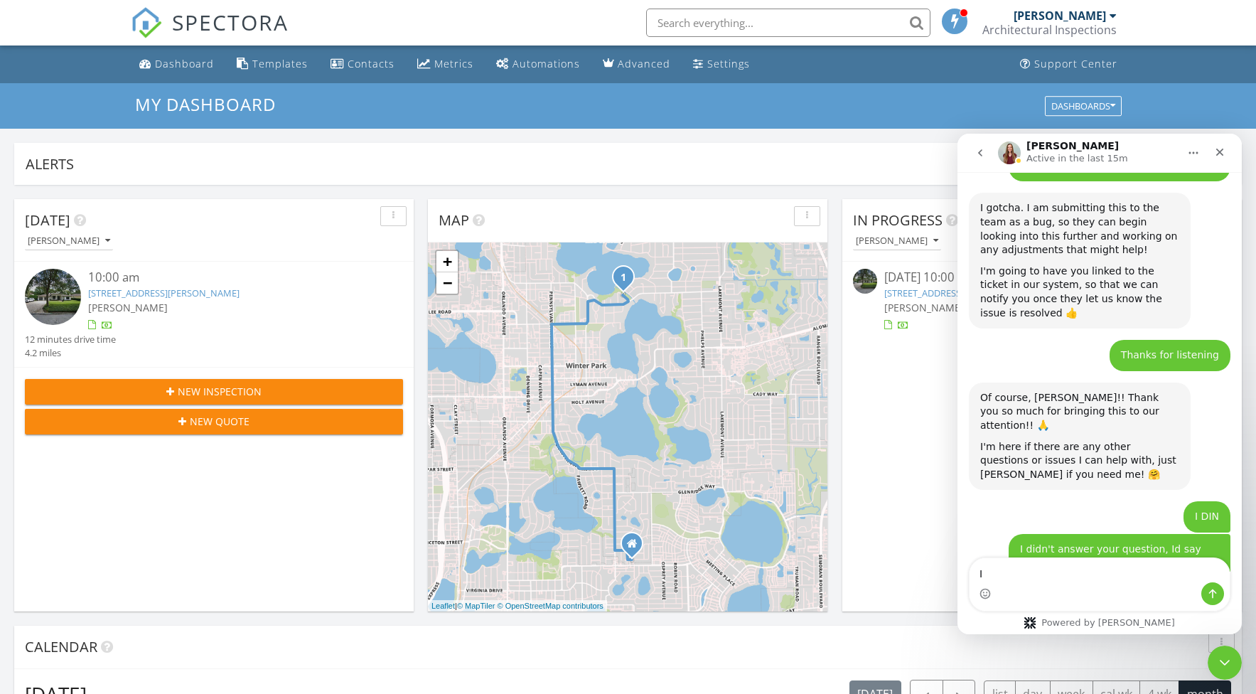
type textarea "IT"
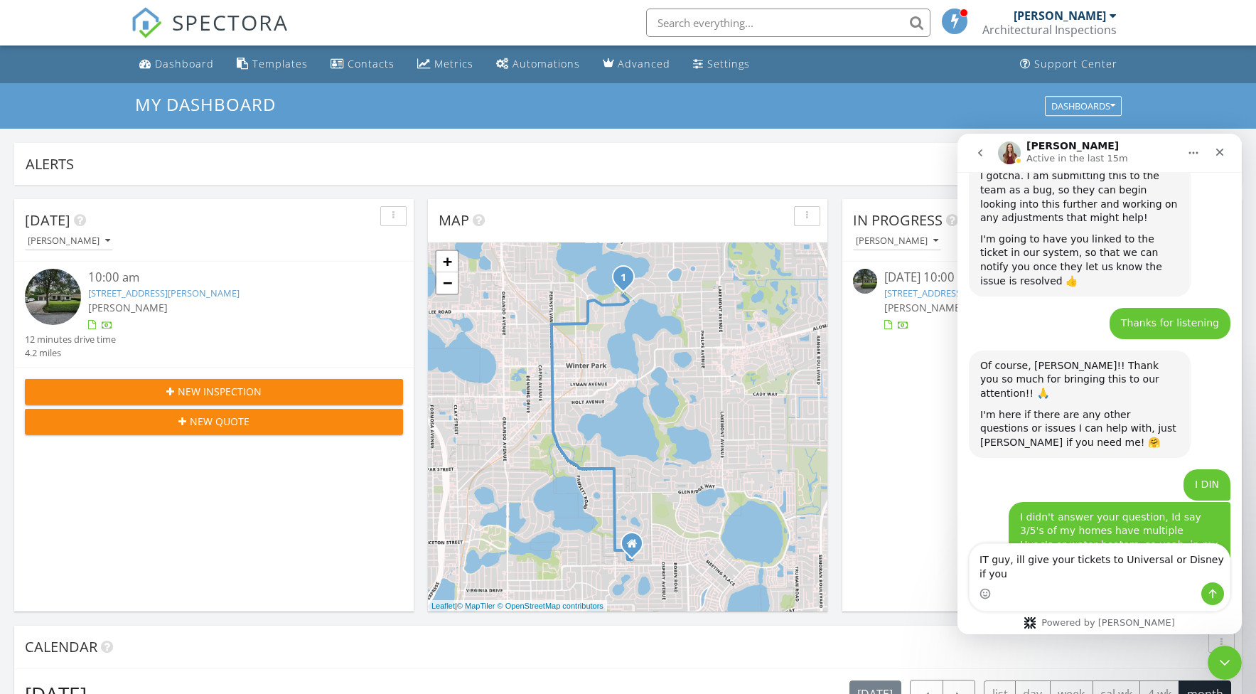
scroll to position [7249, 0]
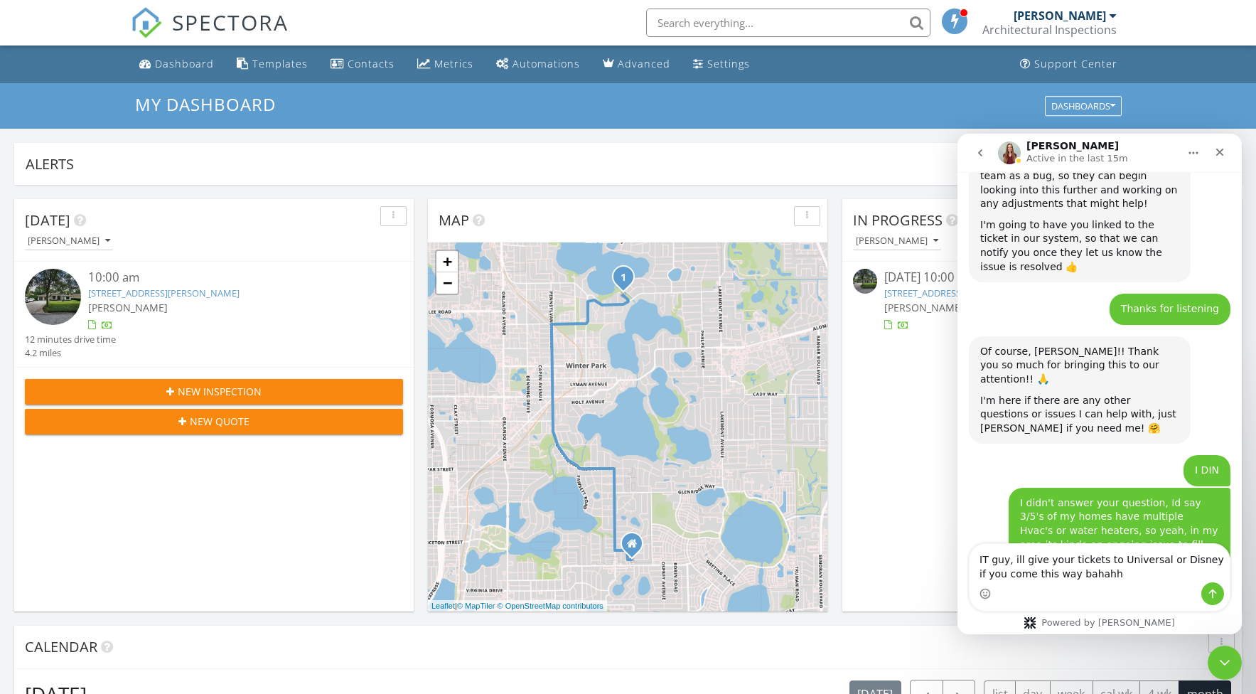
type textarea "IT guy, ill give your tickets to Universal or Disney if you come this way bahah…"
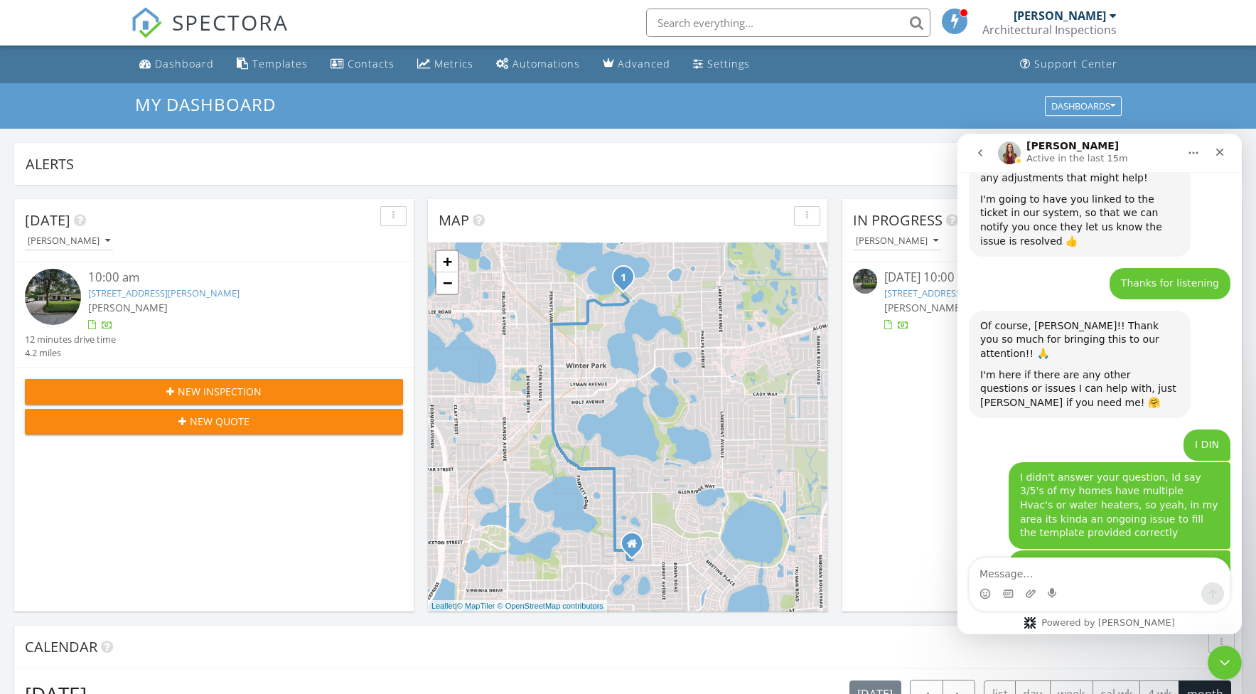
scroll to position [7499, 0]
